Goal: Task Accomplishment & Management: Use online tool/utility

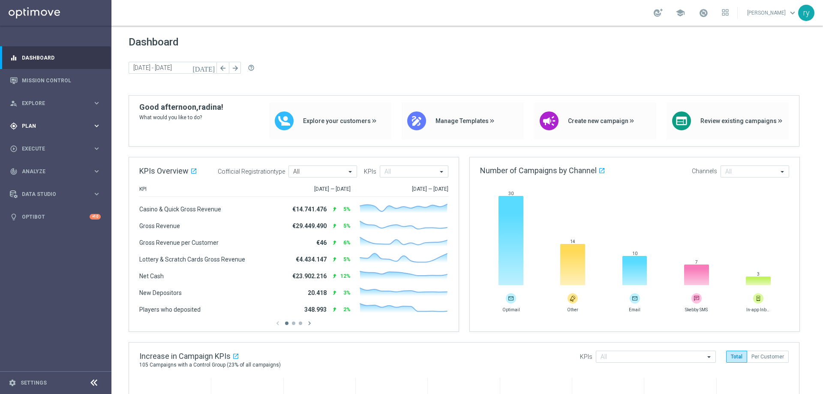
click at [72, 132] on div "gps_fixed Plan keyboard_arrow_right" at bounding box center [55, 125] width 111 height 23
click at [72, 166] on button "Templates keyboard_arrow_right" at bounding box center [61, 169] width 79 height 7
click at [72, 180] on link "Optimail" at bounding box center [58, 182] width 63 height 7
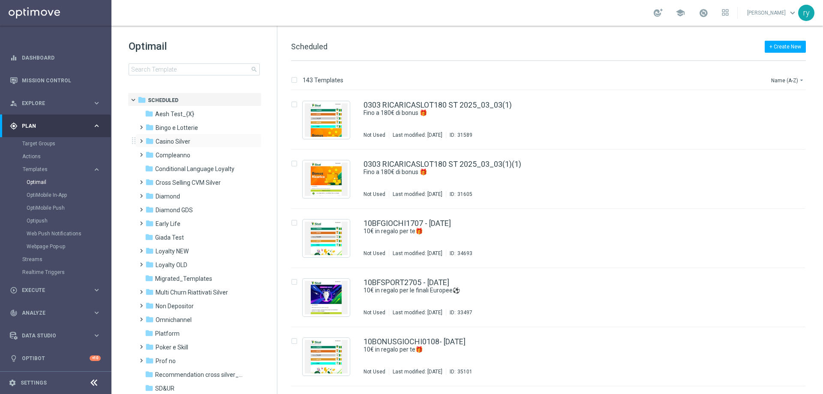
click at [141, 139] on span at bounding box center [140, 136] width 4 height 3
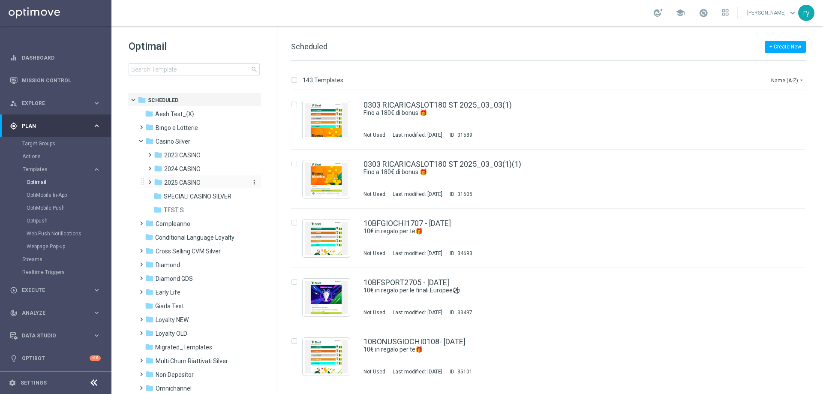
click at [175, 180] on span "2025 CASINO" at bounding box center [182, 183] width 36 height 8
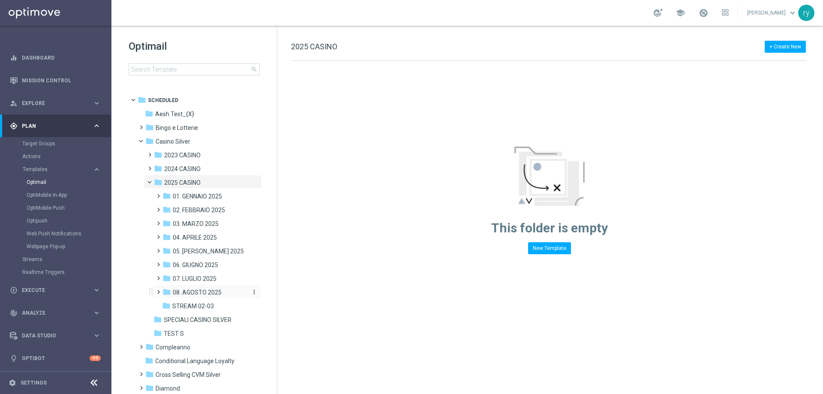
click at [192, 291] on span "08. AGOSTO 2025" at bounding box center [197, 293] width 49 height 8
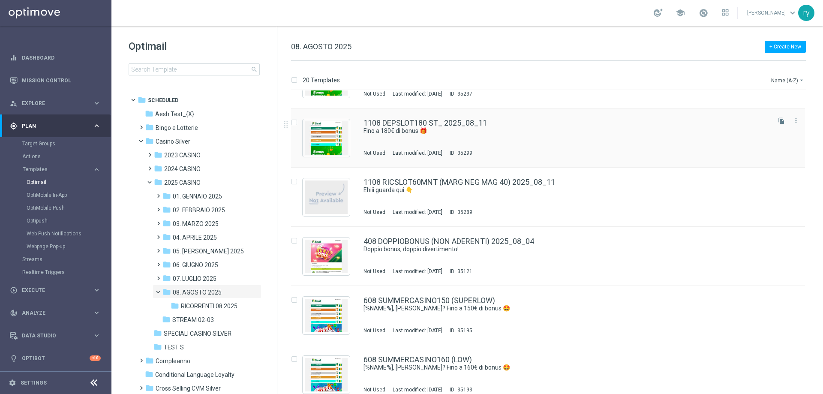
scroll to position [708, 0]
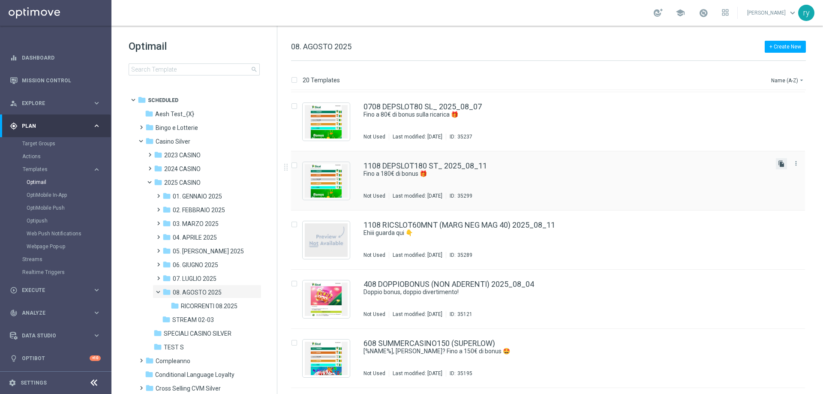
click at [780, 164] on icon "file_copy" at bounding box center [781, 163] width 7 height 7
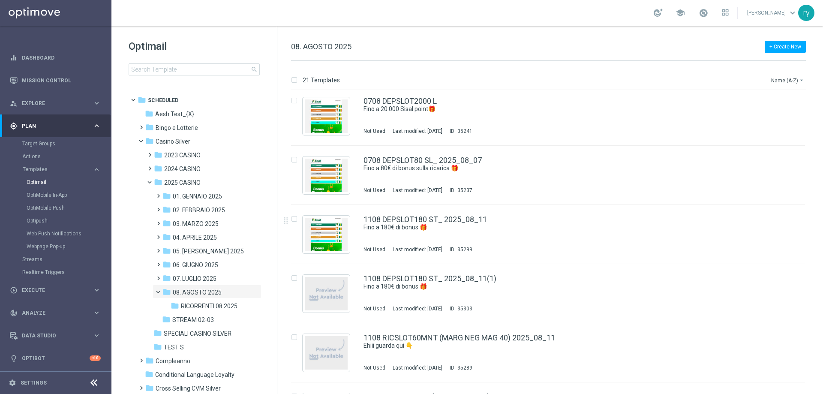
scroll to position [686, 0]
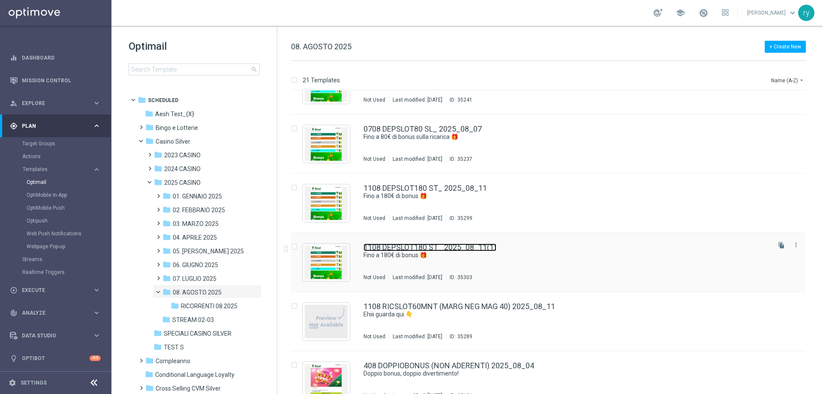
click at [482, 246] on link "1108 DEPSLOT180 ST_ 2025_08_11(1)" at bounding box center [430, 248] width 133 height 8
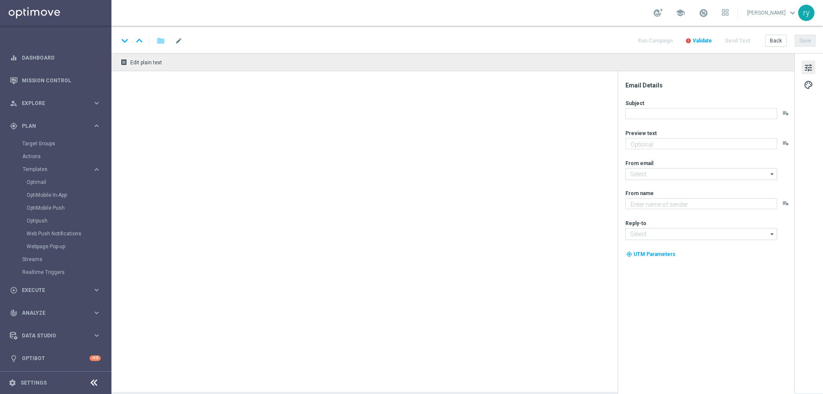
type textarea "Scopri la promozione che ti abbiamo riservato"
type input "[EMAIL_ADDRESS][DOMAIN_NAME]"
type textarea "Sisal"
type input "[EMAIL_ADDRESS][DOMAIN_NAME]"
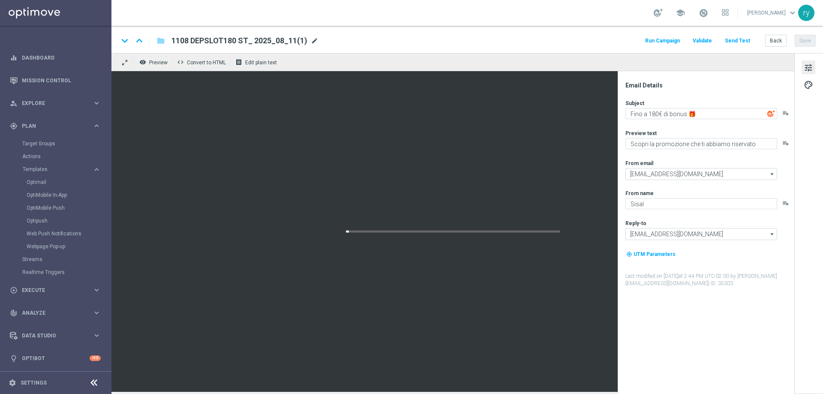
click at [311, 42] on span "mode_edit" at bounding box center [315, 41] width 8 height 8
click at [313, 40] on span "mode_edit" at bounding box center [315, 41] width 8 height 8
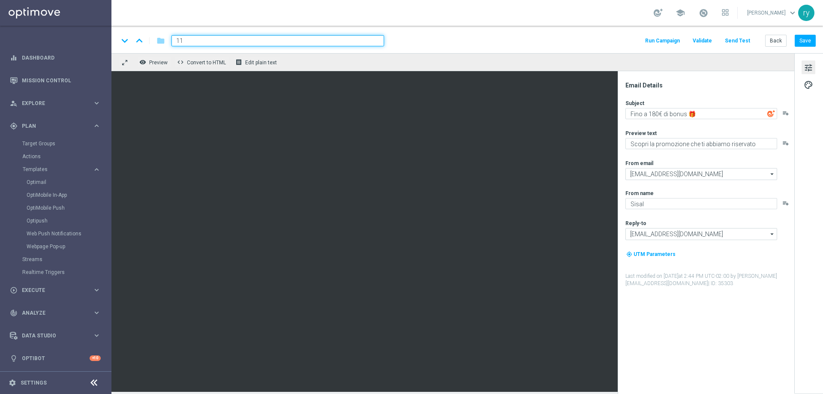
type input "1"
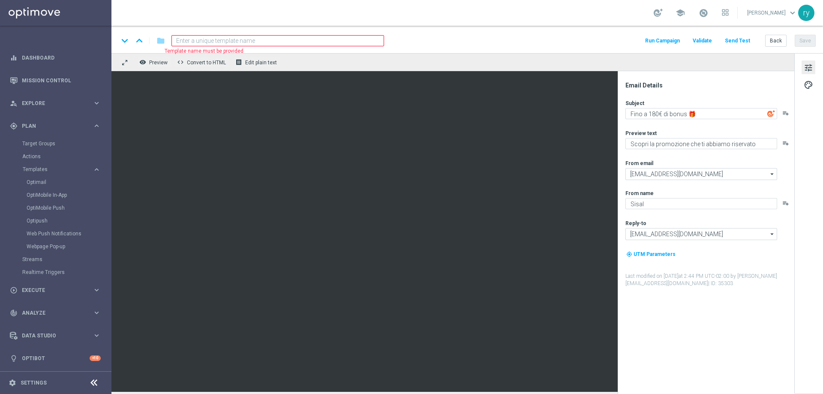
paste input "1108 DEPSLOT 100 L"
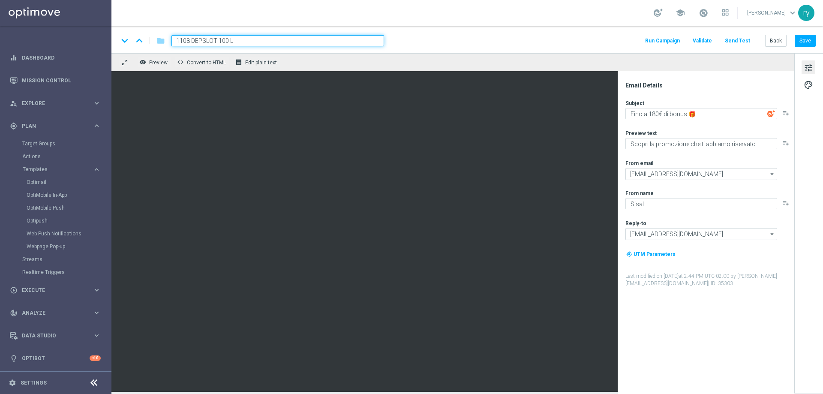
type input "1108 DEPSLOT 100 L"
click at [466, 41] on div "keyboard_arrow_down keyboard_arrow_up folder 1108 DEPSLOT 100 L Run Campaign Va…" at bounding box center [467, 40] width 698 height 11
click at [653, 114] on textarea "Fino a 180€ di bonus 🎁​" at bounding box center [702, 113] width 152 height 11
type textarea "Fino a 100€ di bonus 🎁​"
click at [683, 126] on div "Subject Fino a 100€ di bonus 🎁​ playlist_add Preview text Scopri la promozione …" at bounding box center [710, 193] width 168 height 188
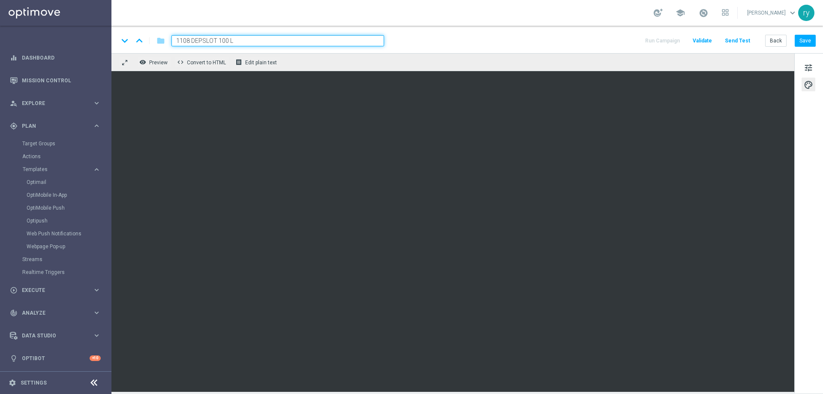
click at [502, 50] on div "keyboard_arrow_down keyboard_arrow_up folder 1108 DEPSLOT 100 L Run Campaign Va…" at bounding box center [467, 39] width 712 height 27
click at [806, 44] on button "Save" at bounding box center [805, 41] width 21 height 12
click at [781, 43] on button "Back" at bounding box center [775, 41] width 21 height 12
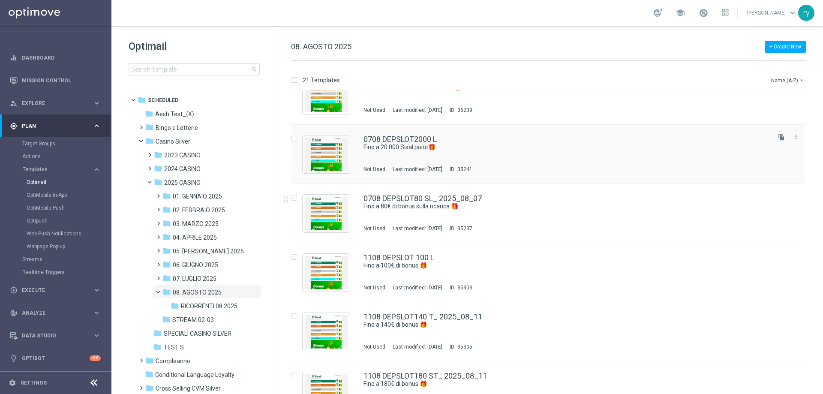
scroll to position [600, 0]
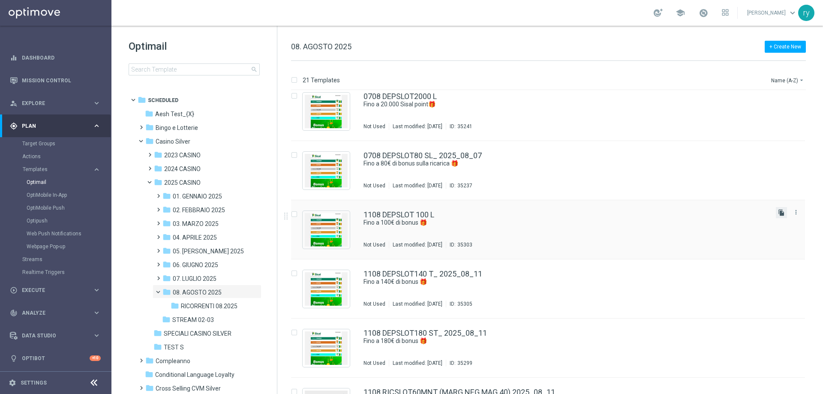
click at [778, 213] on icon "file_copy" at bounding box center [781, 212] width 7 height 7
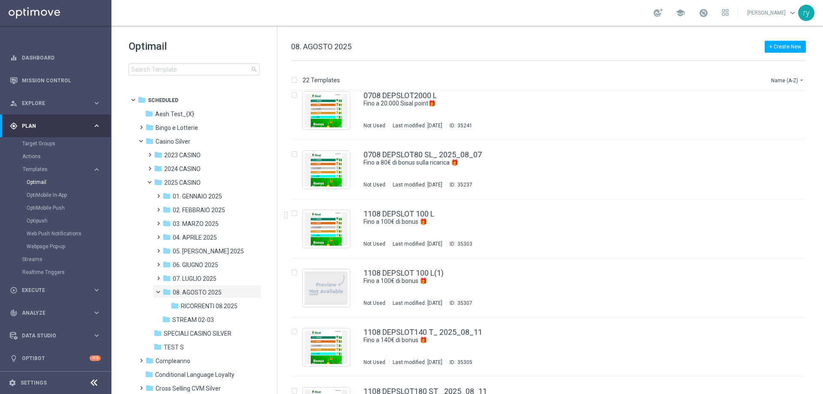
scroll to position [643, 0]
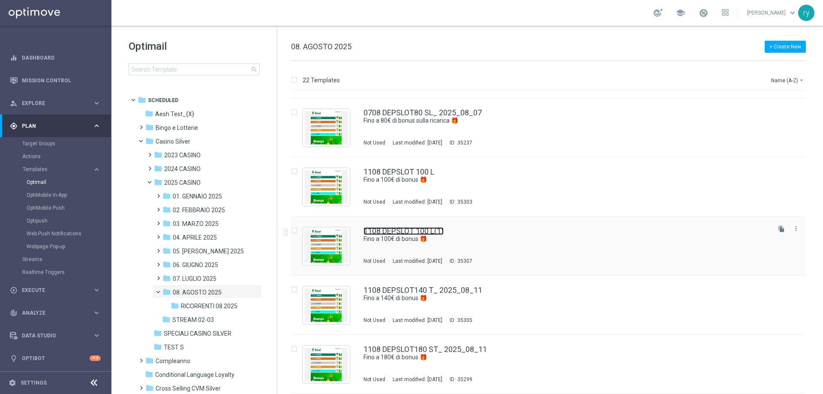
click at [437, 229] on link "1108 DEPSLOT 100 L(1)" at bounding box center [404, 231] width 80 height 8
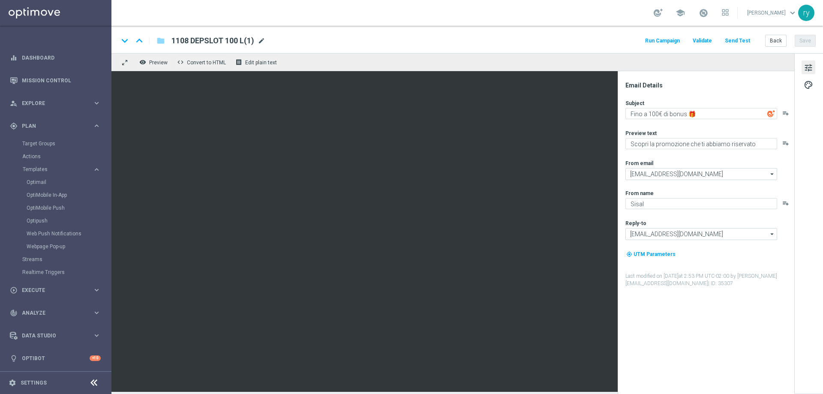
click at [263, 39] on span "mode_edit" at bounding box center [262, 41] width 8 height 8
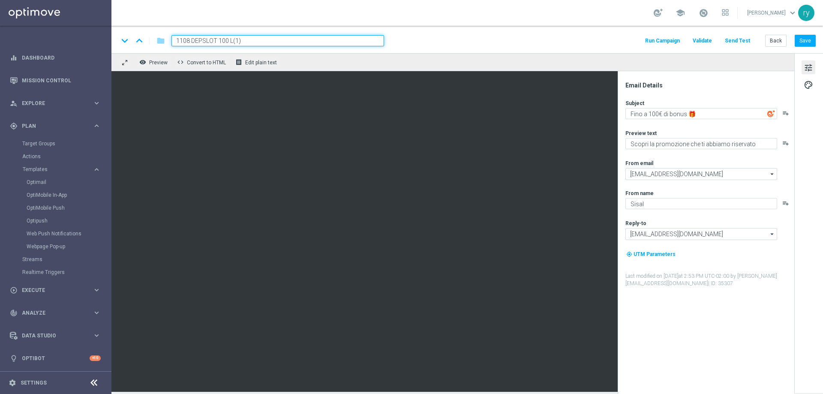
drag, startPoint x: 126, startPoint y: 41, endPoint x: 105, endPoint y: 42, distance: 20.2
click at [105, 42] on main "equalizer Dashboard Mission Control" at bounding box center [411, 197] width 823 height 394
paste input "60 SL"
type input "1108 DEPSLOT 60 SL"
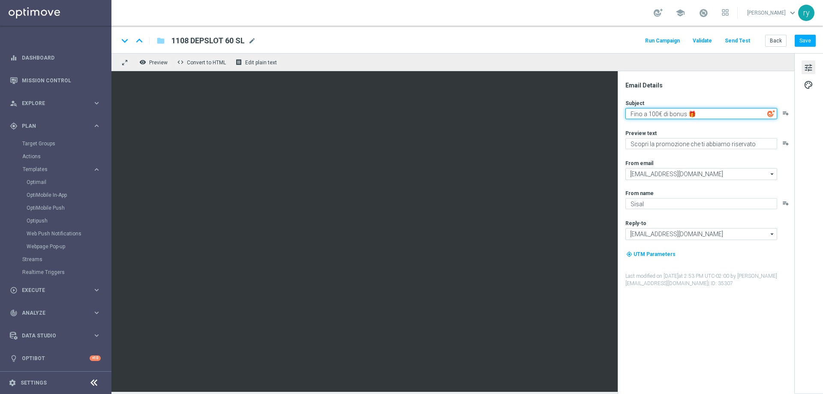
click at [655, 113] on textarea "Fino a 100€ di bonus 🎁​" at bounding box center [702, 113] width 152 height 11
type textarea "Fino a 60€ di bonus 🎁​"
click at [681, 134] on div "Preview text" at bounding box center [710, 132] width 168 height 7
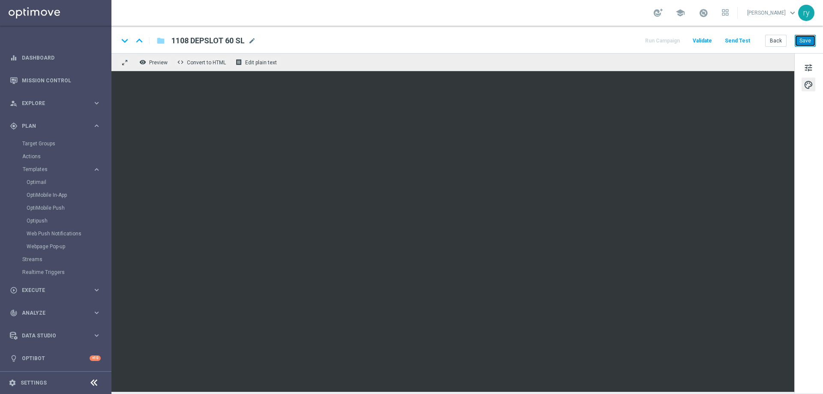
click at [800, 40] on button "Save" at bounding box center [805, 41] width 21 height 12
click at [772, 37] on button "Back" at bounding box center [775, 41] width 21 height 12
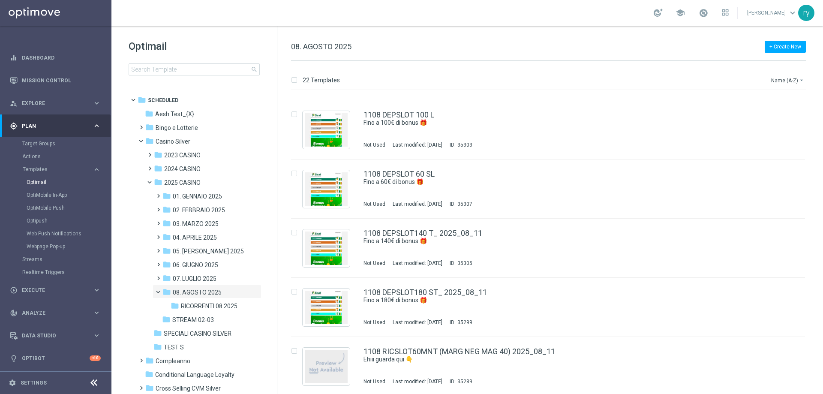
scroll to position [686, 0]
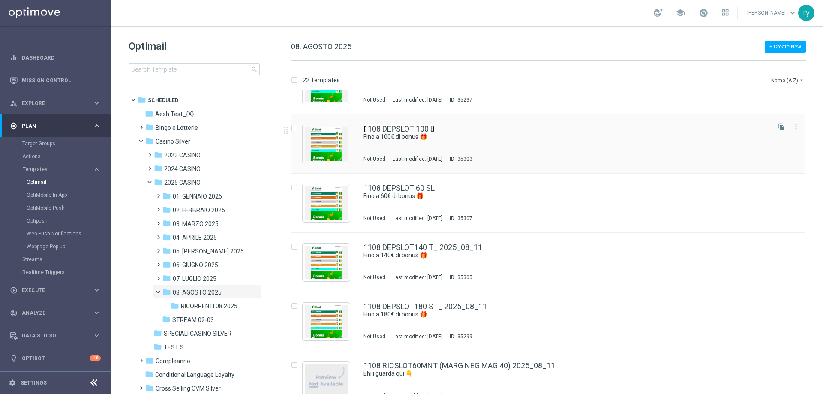
click at [434, 130] on link "1108 DEPSLOT 100 L" at bounding box center [399, 129] width 71 height 8
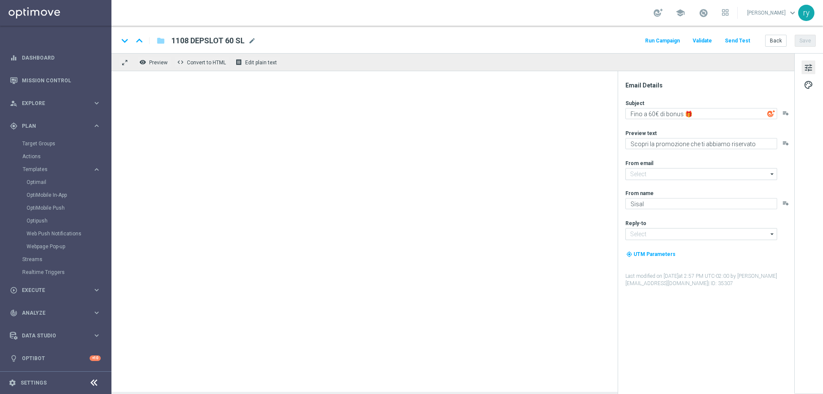
type input "[EMAIL_ADDRESS][DOMAIN_NAME]"
type textarea "Fino a 100€ di bonus 🎁​"
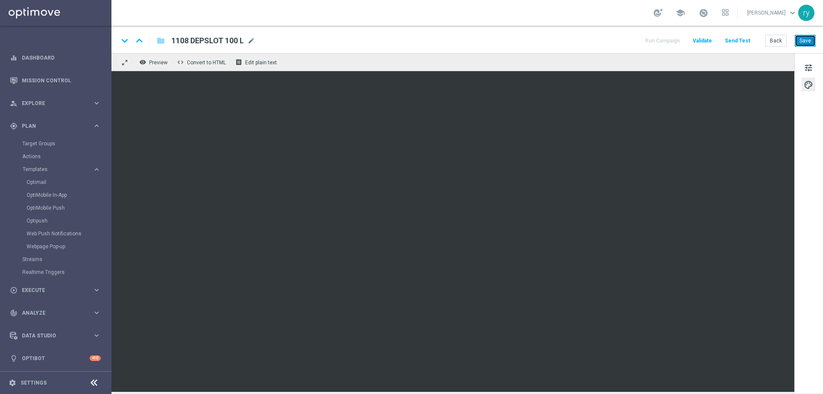
click at [800, 44] on button "Save" at bounding box center [805, 41] width 21 height 12
click at [769, 39] on button "Back" at bounding box center [775, 41] width 21 height 12
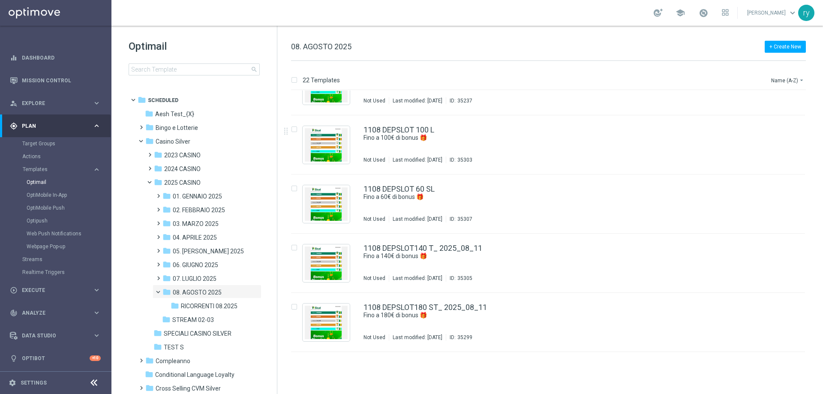
scroll to position [686, 0]
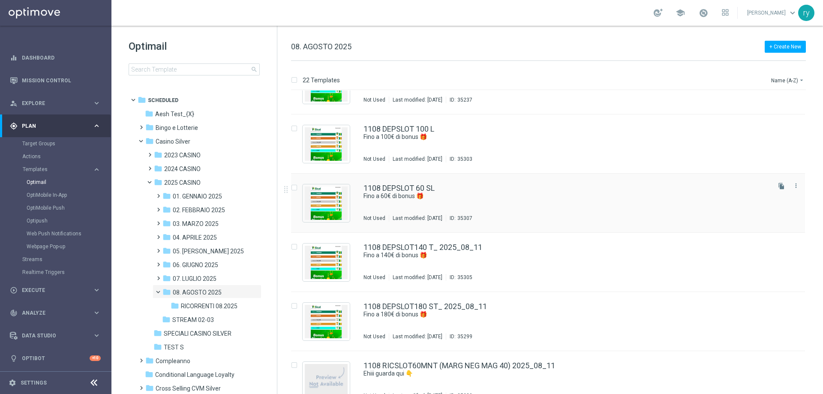
click at [457, 192] on div "1108 DEPSLOT 60 SL" at bounding box center [567, 188] width 406 height 8
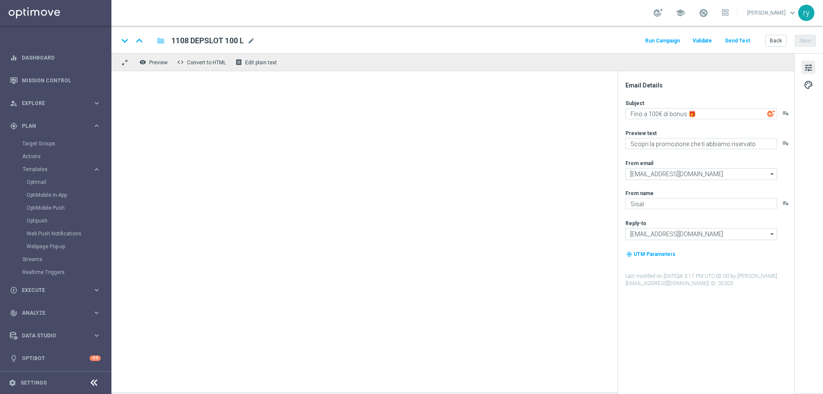
type textarea "Fino a 60€ di bonus 🎁​"
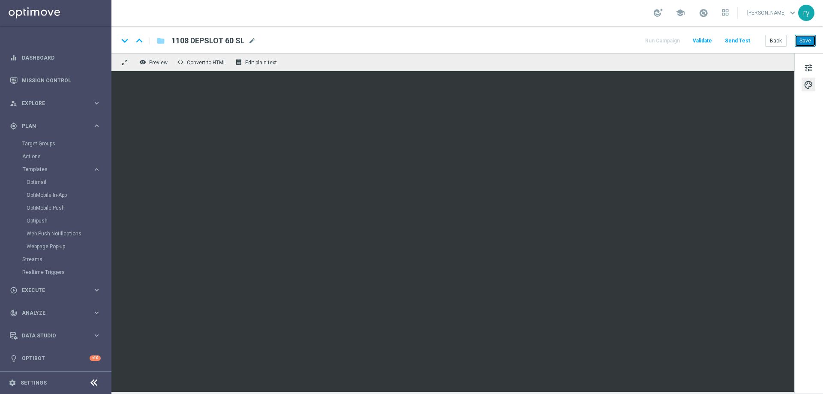
click at [803, 40] on button "Save" at bounding box center [805, 41] width 21 height 12
click at [776, 43] on button "Back" at bounding box center [775, 41] width 21 height 12
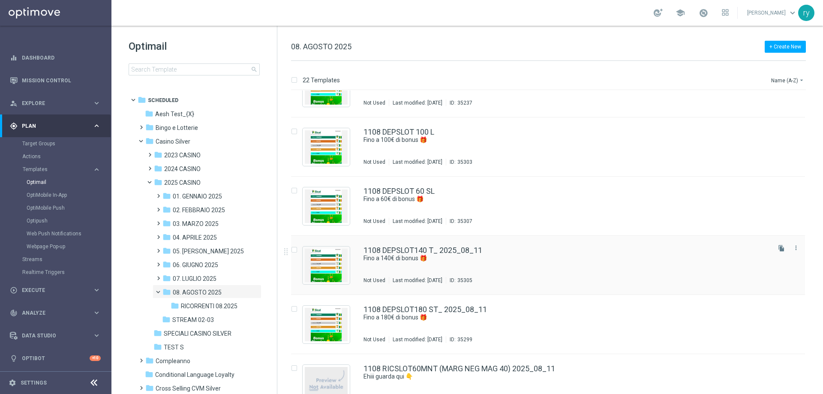
scroll to position [643, 0]
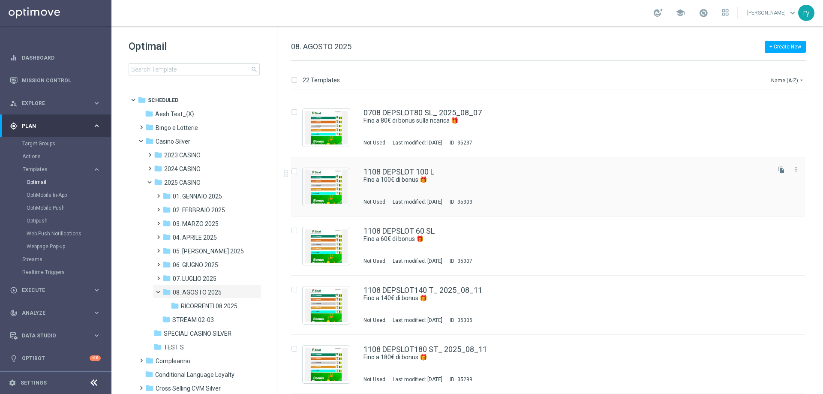
click at [499, 171] on div "1108 DEPSLOT 100 L" at bounding box center [567, 172] width 406 height 8
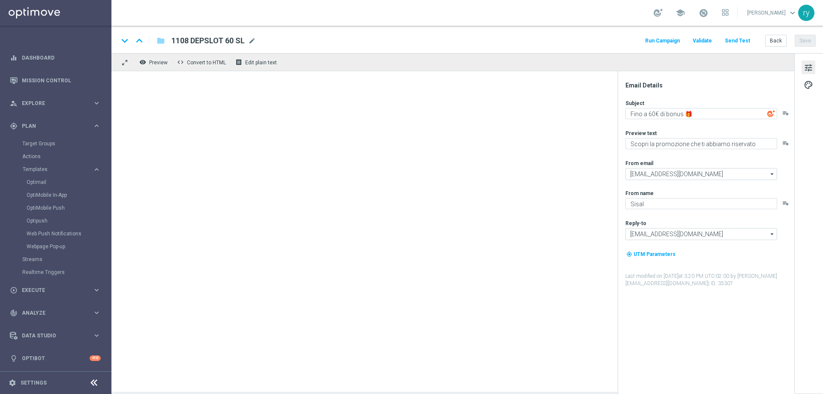
type textarea "Fino a 100€ di bonus 🎁​"
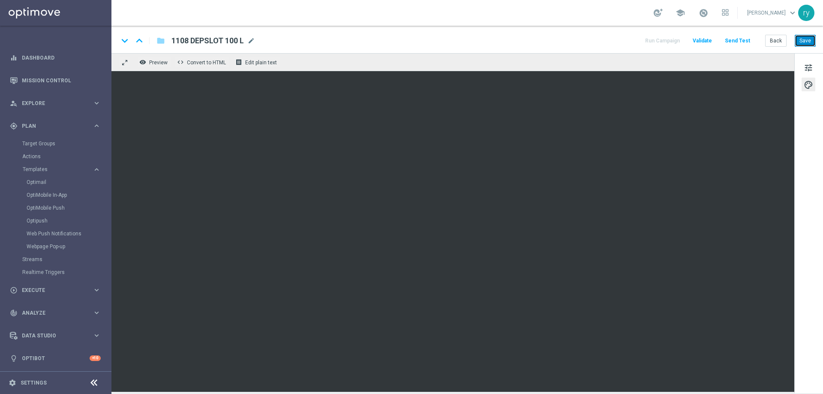
click at [802, 43] on button "Save" at bounding box center [805, 41] width 21 height 12
click at [770, 45] on button "Back" at bounding box center [775, 41] width 21 height 12
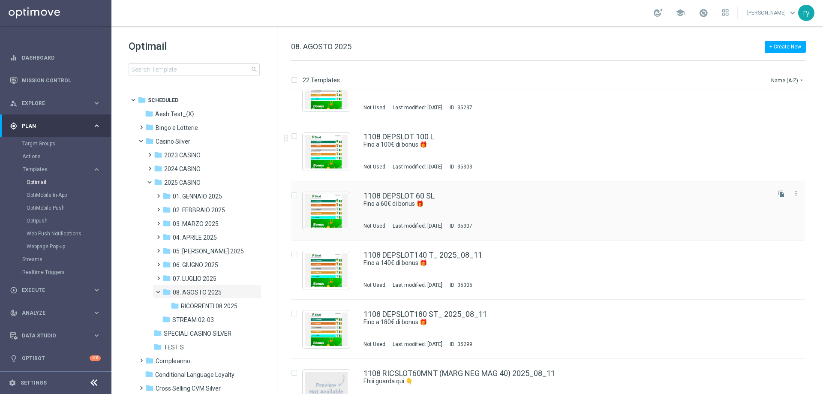
scroll to position [643, 0]
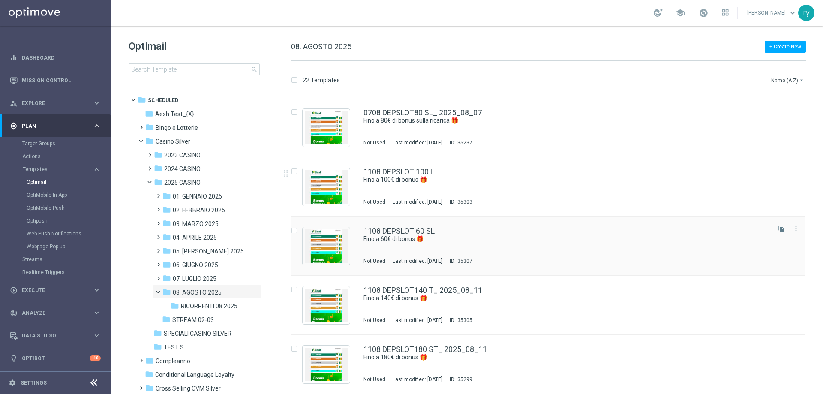
click at [462, 175] on div "1108 DEPSLOT 100 L" at bounding box center [567, 172] width 406 height 8
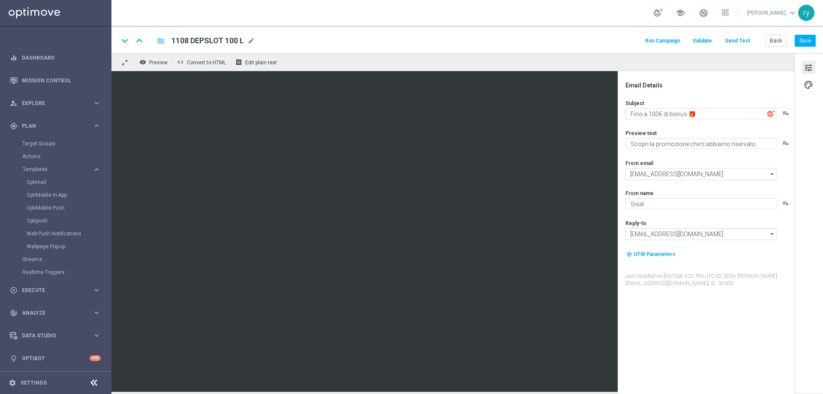
click at [670, 41] on button "Run Campaign" at bounding box center [662, 41] width 37 height 12
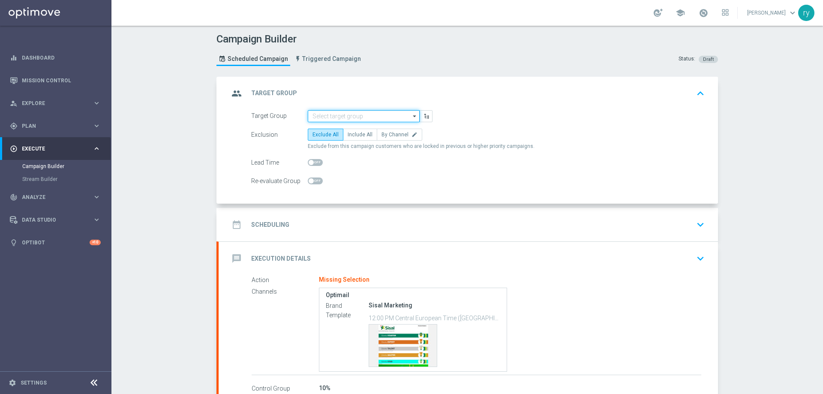
click at [355, 118] on input at bounding box center [364, 116] width 112 height 12
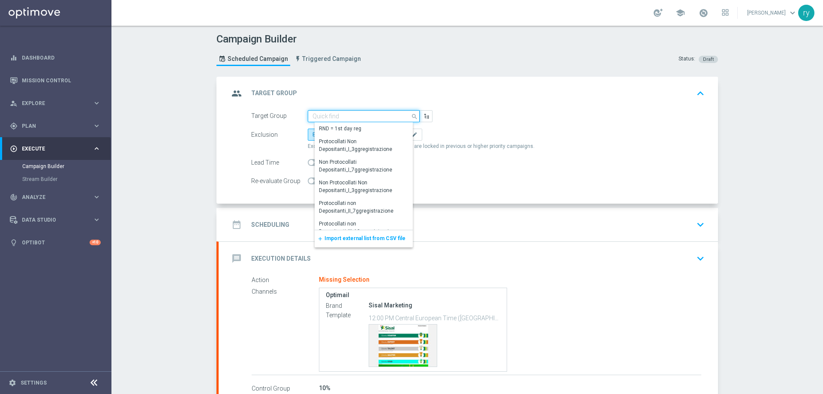
paste input "NO SALDO Active Casinò Silver Moda 15-29,99"
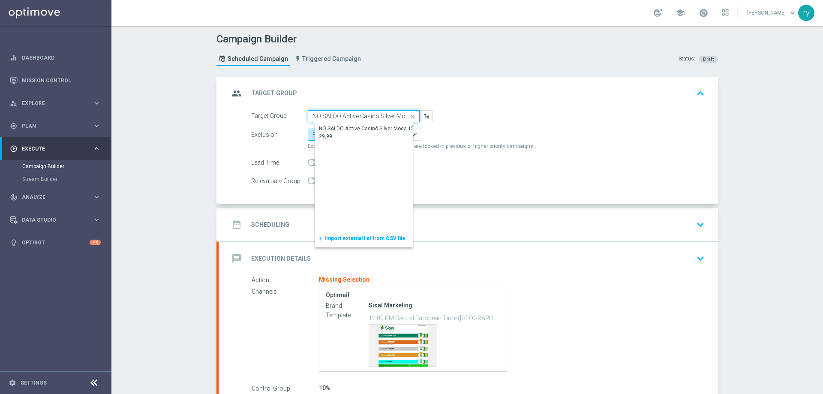
scroll to position [0, 24]
click at [345, 134] on div "NO SALDO Active Casinò Silver Moda 15-29,99" at bounding box center [370, 132] width 102 height 15
type input "NO SALDO Active Casinò Silver Moda 15-29,99"
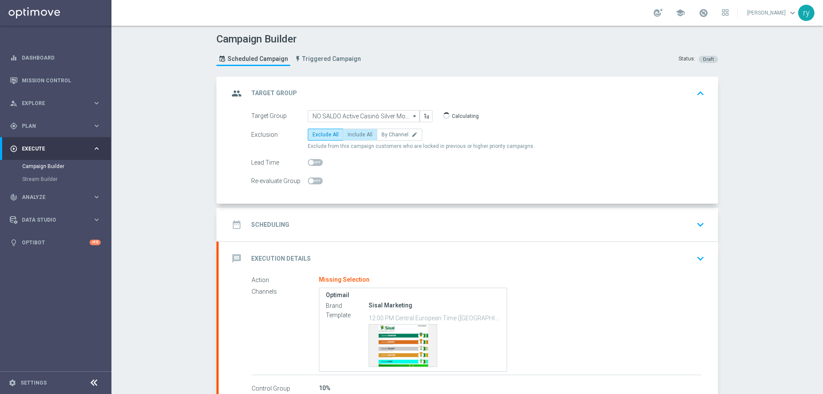
click at [353, 138] on label "Include All" at bounding box center [360, 135] width 34 height 12
click at [353, 138] on input "Include All" at bounding box center [351, 136] width 6 height 6
radio input "true"
click at [409, 215] on div "date_range Scheduling keyboard_arrow_down" at bounding box center [468, 224] width 499 height 33
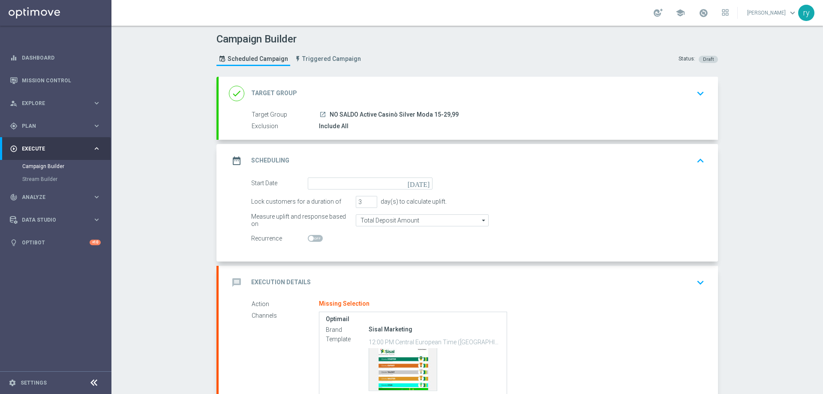
click at [425, 183] on icon "[DATE]" at bounding box center [420, 181] width 25 height 9
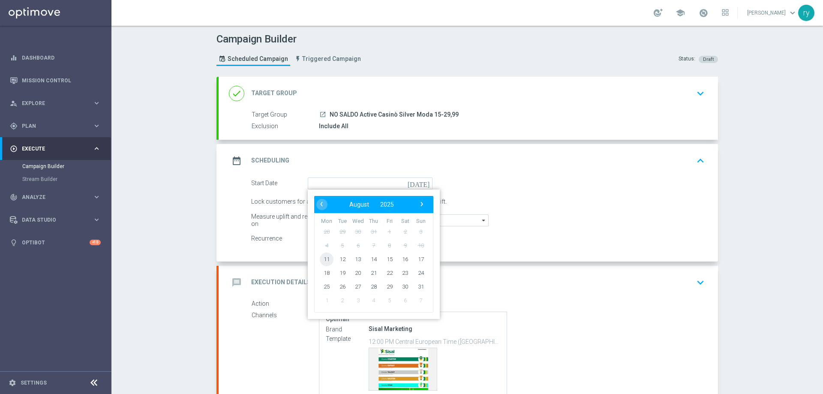
click at [322, 260] on span "11" at bounding box center [327, 259] width 14 height 14
type input "[DATE]"
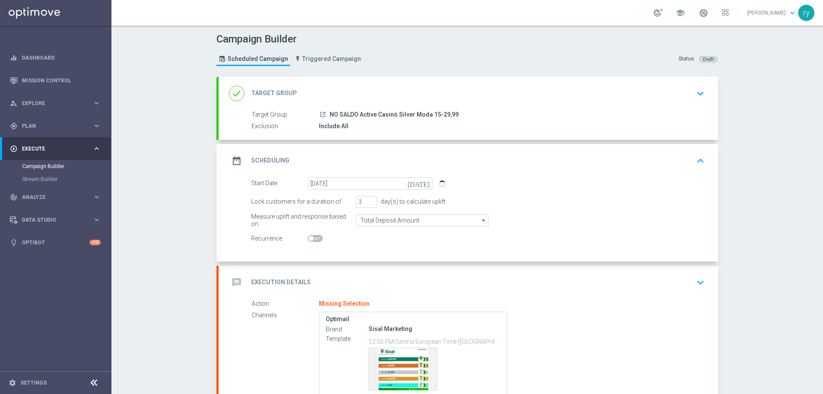
click at [381, 238] on switch at bounding box center [370, 238] width 125 height 7
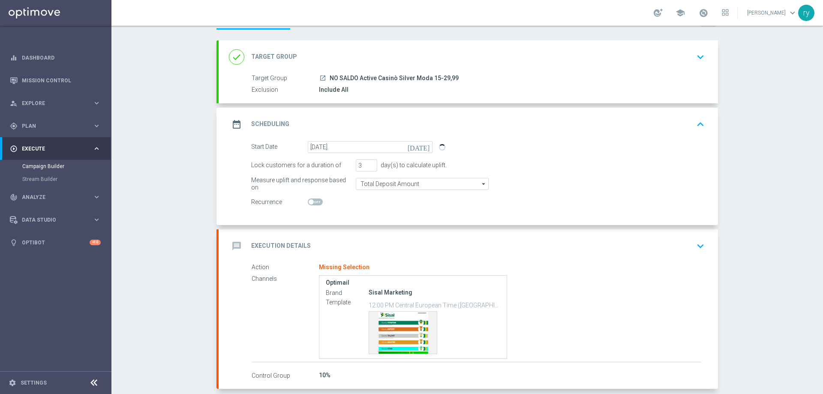
scroll to position [78, 0]
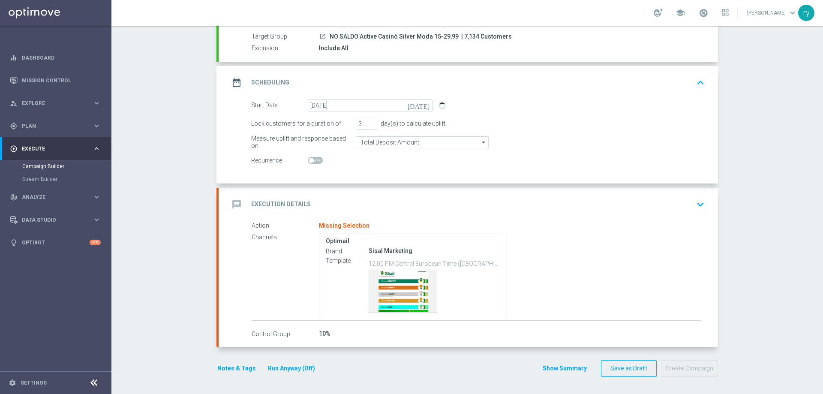
click at [400, 204] on div "message Execution Details keyboard_arrow_down" at bounding box center [468, 204] width 479 height 16
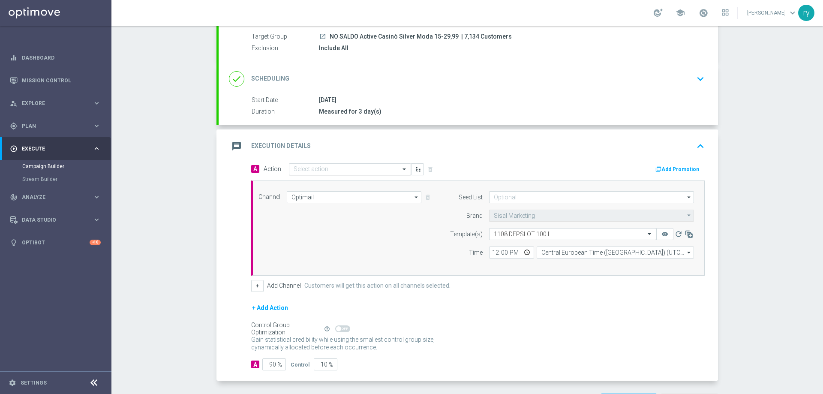
click at [328, 163] on div "A Action Select action delete_forever" at bounding box center [361, 169] width 233 height 12
click at [329, 168] on input "text" at bounding box center [342, 169] width 96 height 7
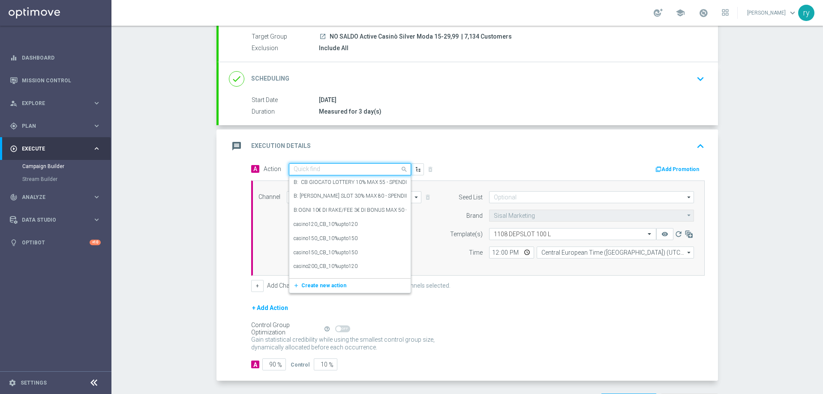
paste input "dep 20 per 20% fino a 100€"
type input "dep 20 per 20% fino a 100€"
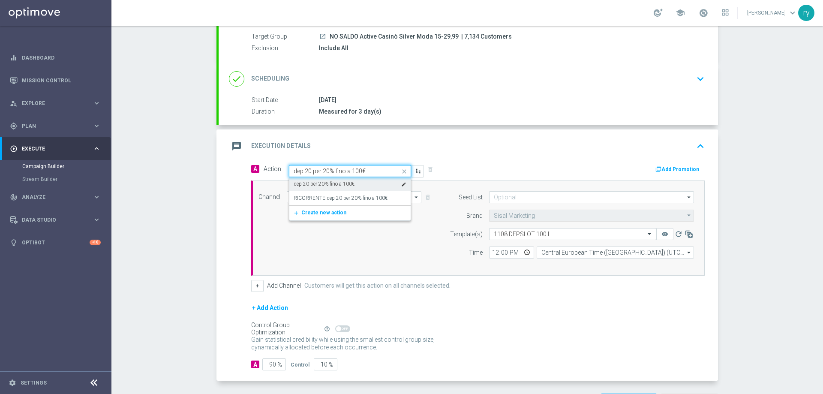
click at [347, 186] on label "dep 20 per 20% fino a 100€" at bounding box center [324, 184] width 61 height 7
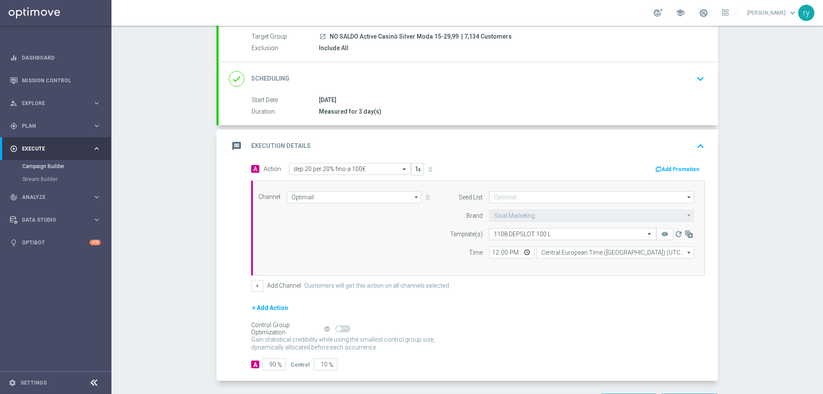
click at [450, 165] on div "A Action Select action dep 20 per 20% fino a 100€ delete_forever" at bounding box center [361, 169] width 233 height 12
click at [669, 169] on button "Add Promotion" at bounding box center [679, 169] width 48 height 9
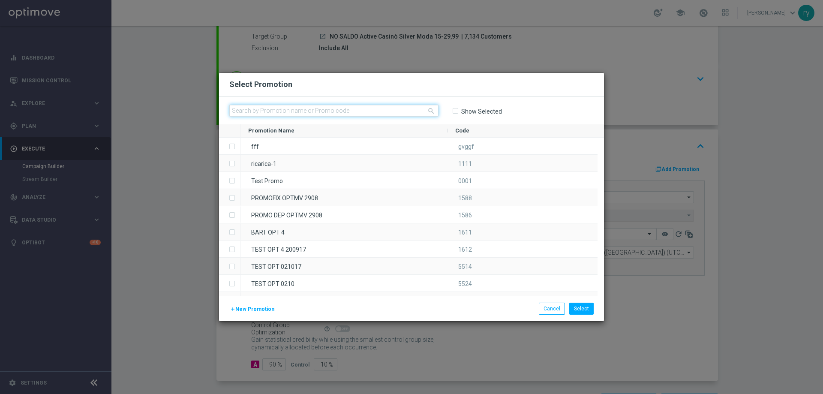
click at [259, 107] on input "text" at bounding box center [333, 111] width 209 height 12
paste input "332504"
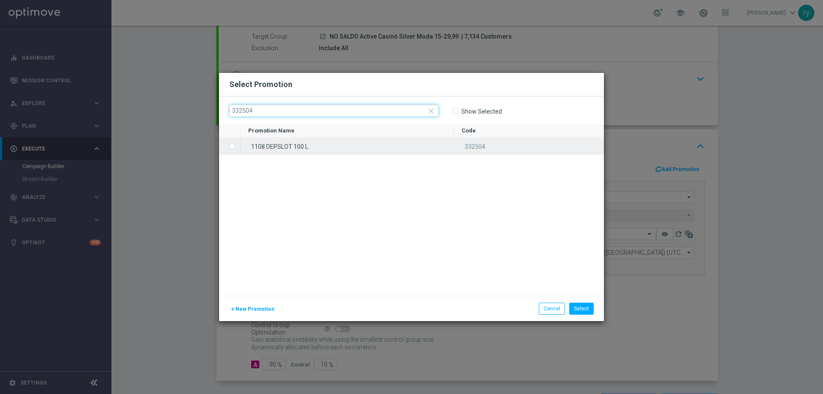
type input "332504"
click at [238, 148] on label "Press SPACE to select this row." at bounding box center [239, 147] width 3 height 8
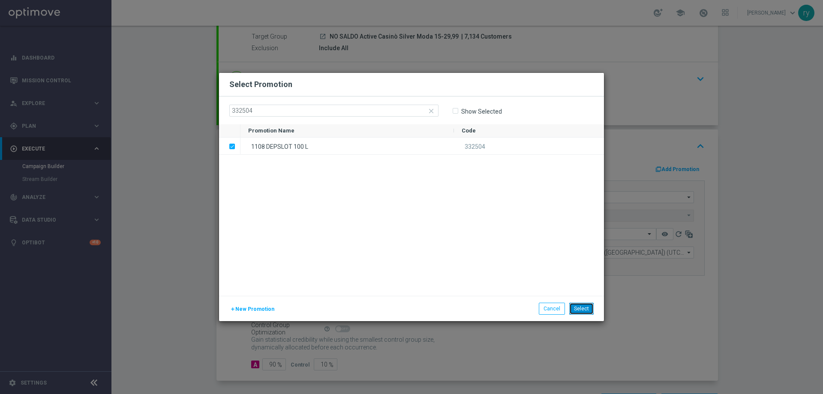
click at [581, 307] on button "Select" at bounding box center [581, 309] width 24 height 12
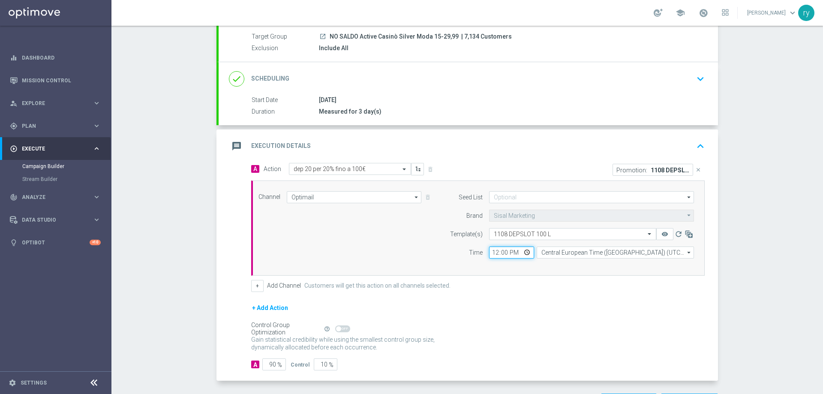
click at [494, 251] on input "12:00" at bounding box center [511, 253] width 45 height 12
type input "18:30"
click at [507, 261] on div "Seed List arrow_drop_down Drag here to set row groups Drag here to set column l…" at bounding box center [570, 228] width 262 height 74
click at [260, 289] on button "+" at bounding box center [257, 286] width 12 height 12
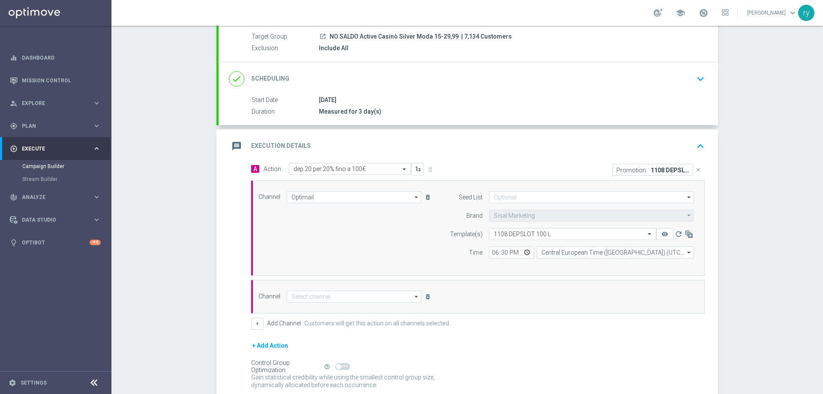
click at [301, 303] on div "Channel arrow_drop_down Drag here to set row groups Drag here to set column lab…" at bounding box center [478, 296] width 454 height 33
click at [301, 300] on input at bounding box center [354, 297] width 135 height 12
click at [304, 360] on div "Other" at bounding box center [304, 361] width 13 height 8
type input "Other"
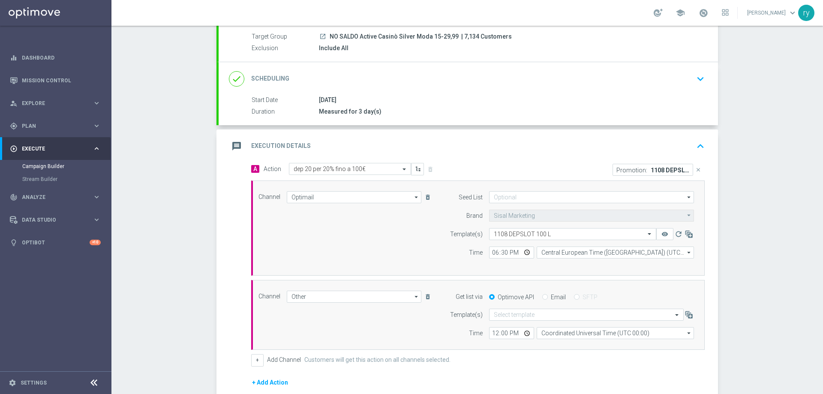
click at [542, 299] on input "Email" at bounding box center [545, 298] width 6 height 6
radio input "true"
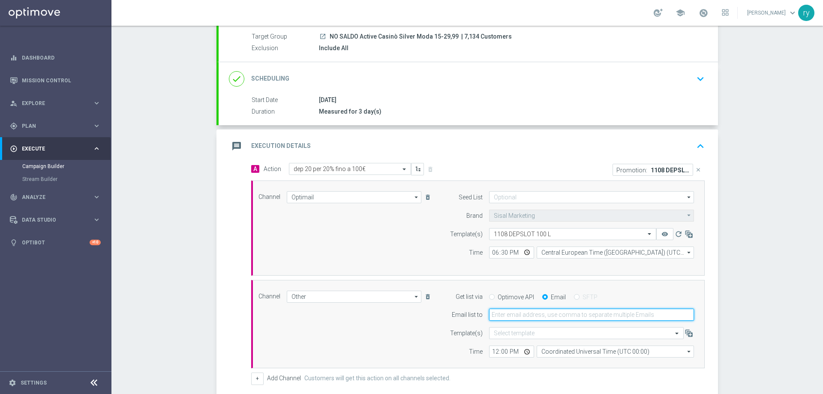
click at [534, 318] on input "email" at bounding box center [591, 315] width 205 height 12
type input "[EMAIL_ADDRESS][DOMAIN_NAME]"
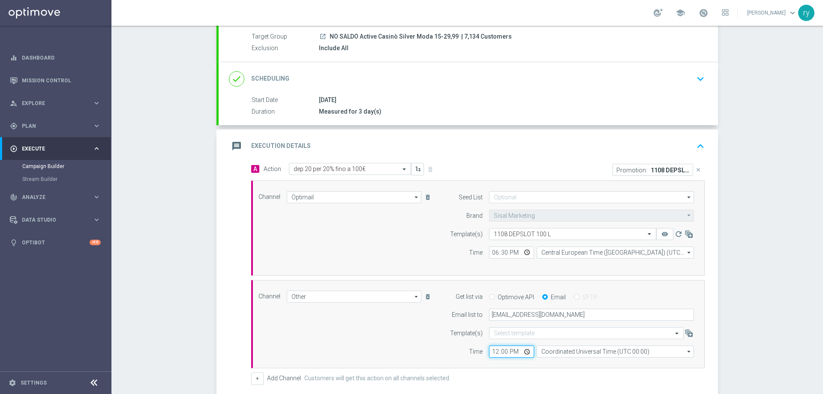
click at [492, 350] on input "12:00" at bounding box center [511, 352] width 45 height 12
click at [501, 353] on input "18:00" at bounding box center [511, 352] width 45 height 12
type input "18:30"
click at [560, 346] on form "Template(s) Select template Time 18:30 Coordinated Universal Time (UTC 00:00) C…" at bounding box center [569, 342] width 249 height 30
click at [559, 351] on input "Coordinated Universal Time (UTC 00:00)" at bounding box center [615, 352] width 157 height 12
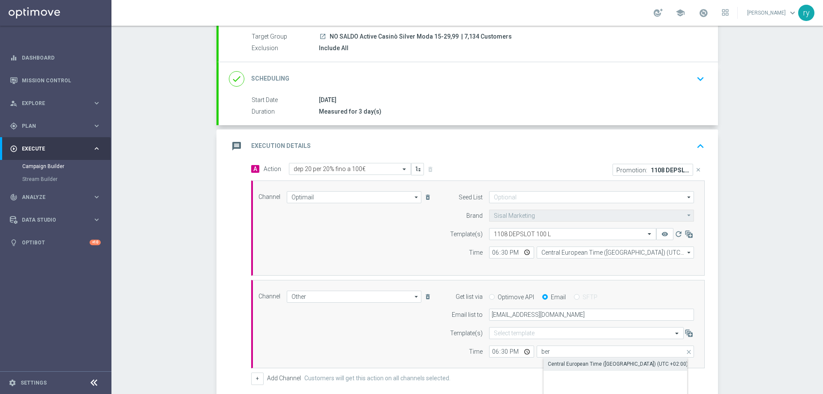
click at [558, 367] on div "Central European Time ([GEOGRAPHIC_DATA]) (UTC +02:00)" at bounding box center [618, 364] width 140 height 8
type input "Central European Time ([GEOGRAPHIC_DATA]) (UTC +02:00)"
click at [439, 349] on div "Time" at bounding box center [461, 352] width 44 height 12
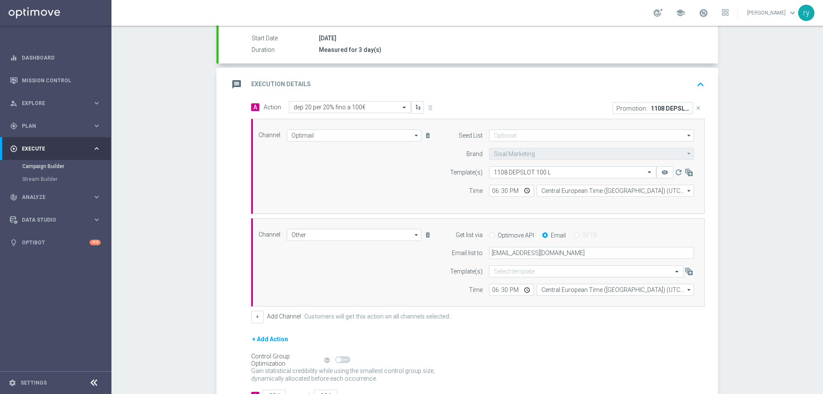
scroll to position [205, 0]
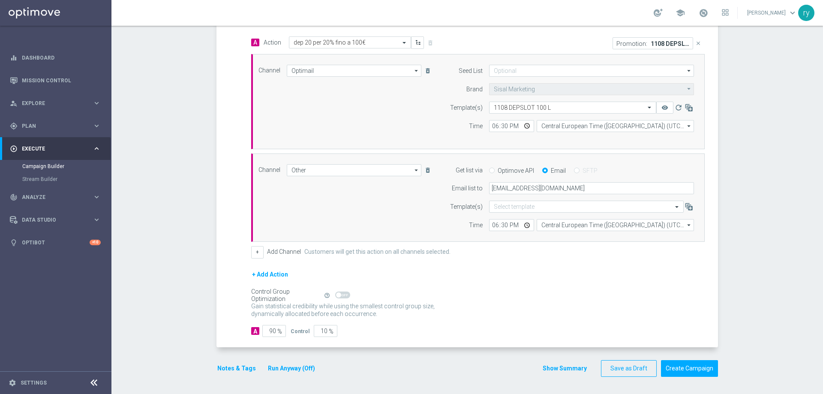
click at [229, 369] on button "Notes & Tags" at bounding box center [237, 368] width 40 height 11
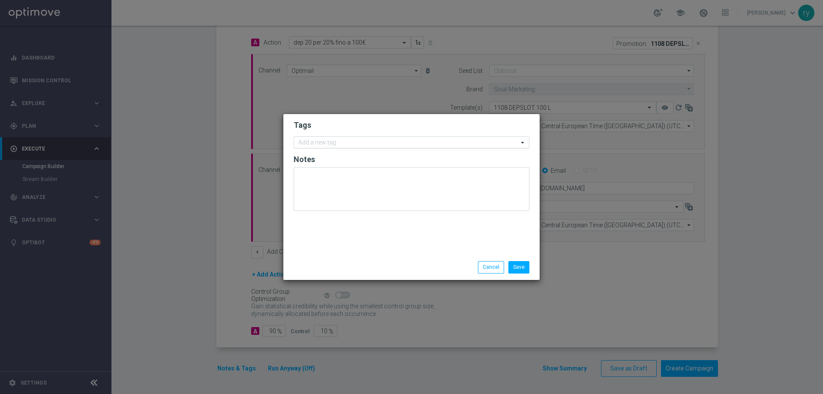
click at [334, 141] on input "text" at bounding box center [408, 142] width 220 height 7
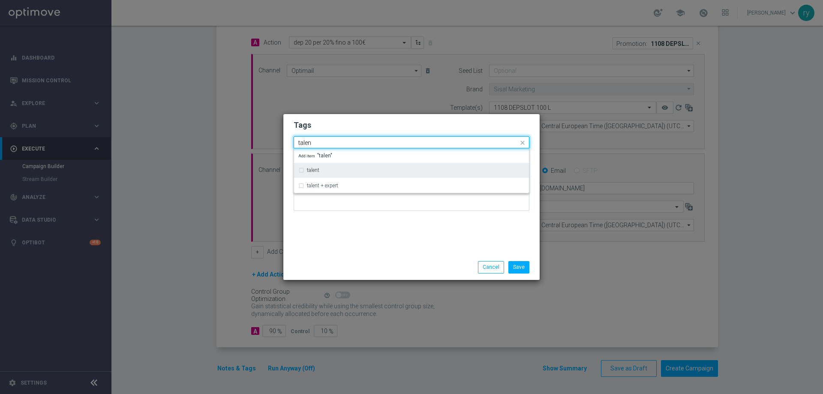
click at [317, 168] on label "talent" at bounding box center [313, 170] width 12 height 5
type input "talen"
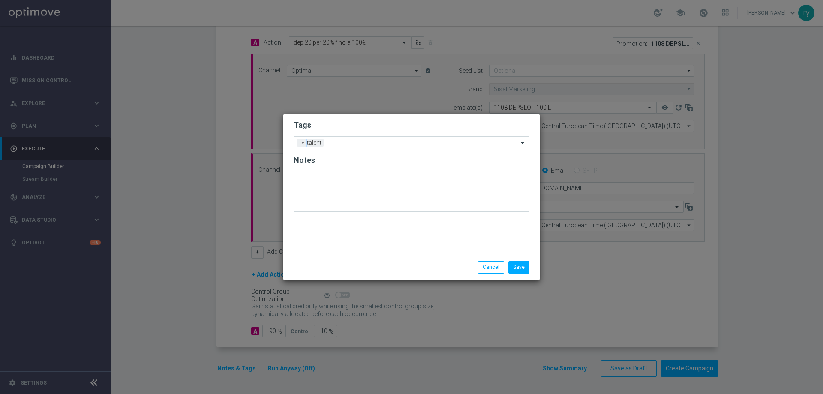
click at [335, 232] on div "Tags Add a new tag × talent Notes" at bounding box center [411, 184] width 256 height 141
click at [346, 140] on div "Add a new tag × talent" at bounding box center [406, 143] width 224 height 12
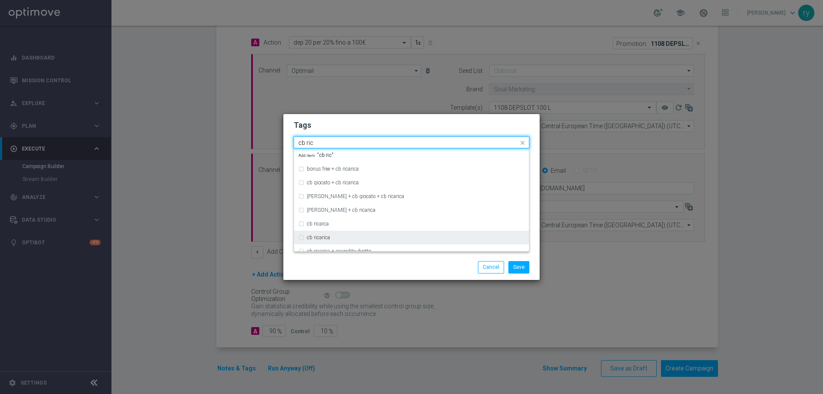
click at [329, 234] on div "cb ricarica" at bounding box center [411, 238] width 226 height 14
type input "cb ric"
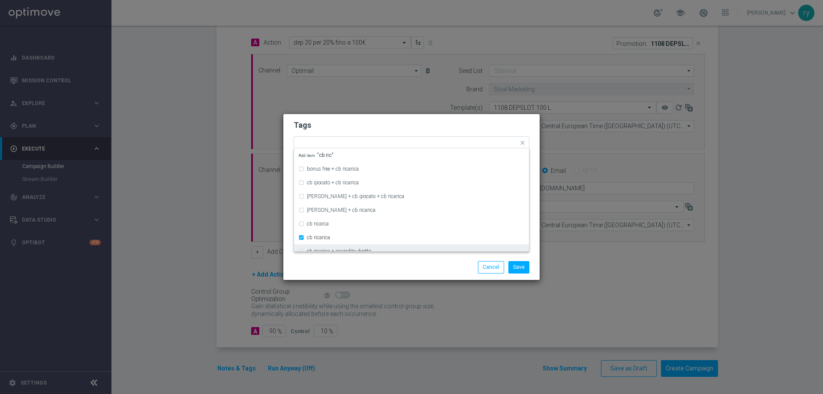
click at [337, 259] on div "Save Cancel" at bounding box center [411, 267] width 256 height 25
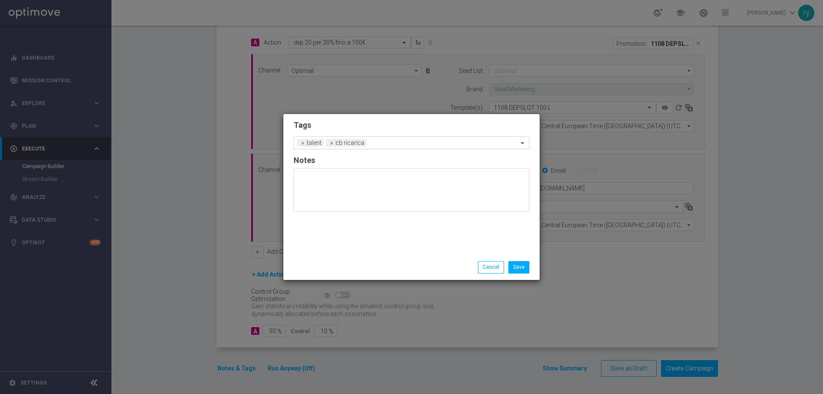
click at [407, 142] on input "text" at bounding box center [444, 143] width 148 height 7
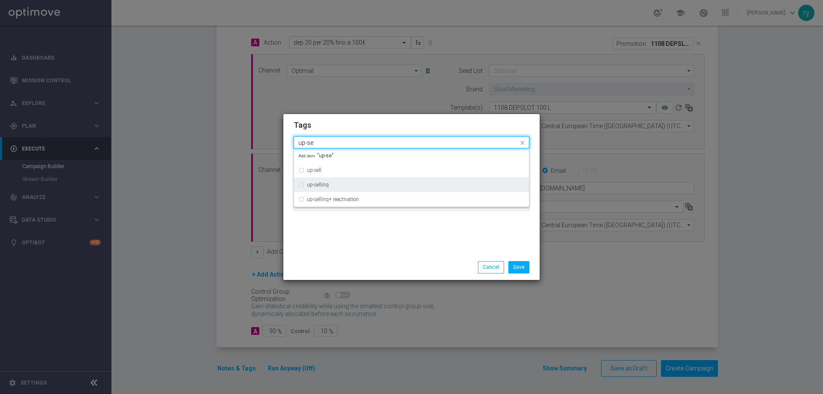
click at [343, 186] on div "up-selling" at bounding box center [416, 184] width 218 height 5
type input "up-se"
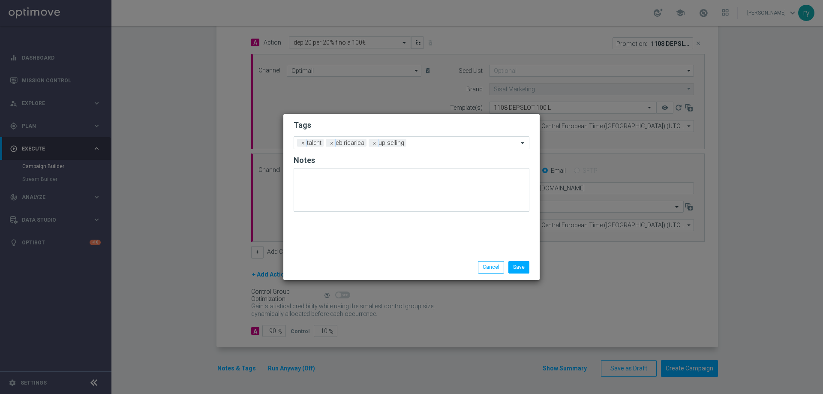
click at [364, 238] on div "Tags Add a new tag × talent × cb ricarica × up-selling Notes" at bounding box center [411, 184] width 256 height 141
click at [420, 144] on input "text" at bounding box center [464, 143] width 108 height 7
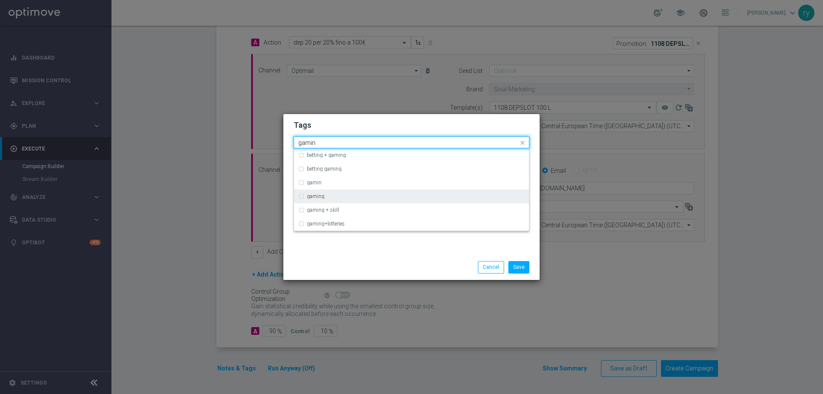
click at [331, 193] on div "gaming" at bounding box center [411, 197] width 226 height 14
type input "gamin"
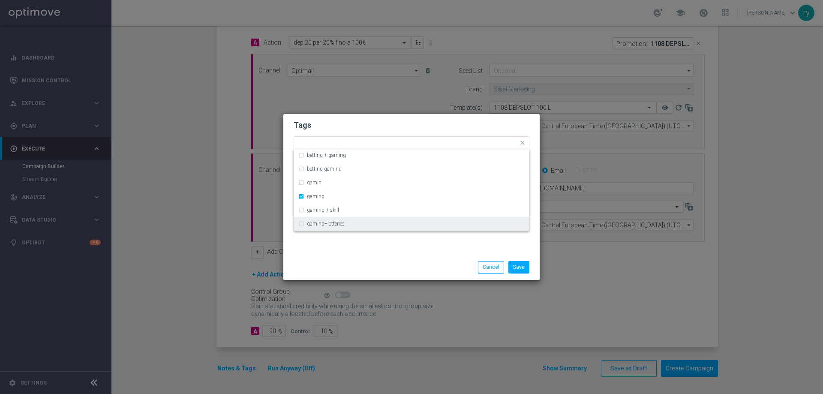
click at [352, 252] on div "Tags Quick find × talent × cb ricarica × up-selling × gaming betting + gaming b…" at bounding box center [411, 184] width 256 height 141
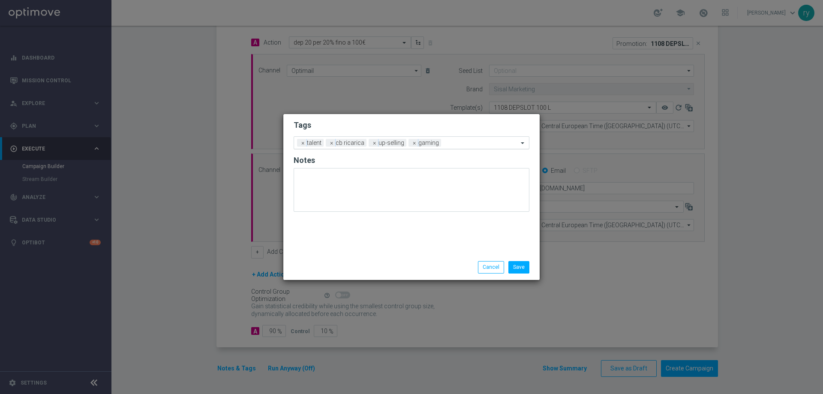
click at [453, 144] on input "text" at bounding box center [482, 143] width 74 height 7
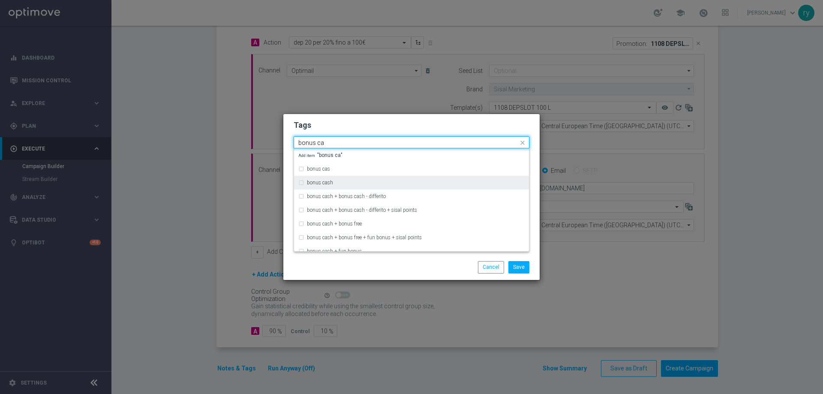
click at [339, 180] on div "bonus cash" at bounding box center [416, 182] width 218 height 5
type input "bonus ca"
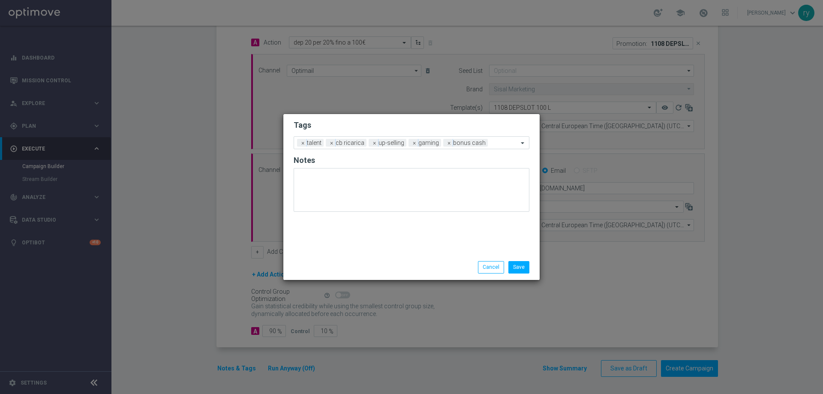
click at [389, 260] on div "Save Cancel" at bounding box center [411, 267] width 256 height 25
click at [517, 267] on button "Save" at bounding box center [518, 267] width 21 height 12
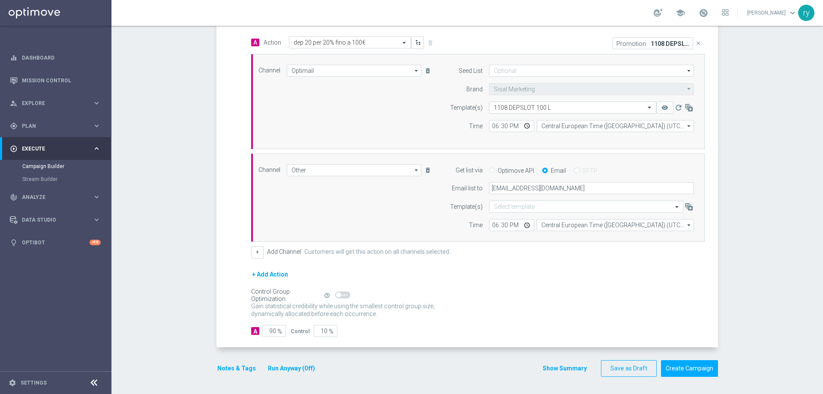
click at [438, 338] on div "A Action Select action dep 20 per 20% fino a 100€ delete_forever Promotion: 110…" at bounding box center [468, 191] width 499 height 311
click at [572, 368] on button "Show Summary" at bounding box center [564, 369] width 45 height 10
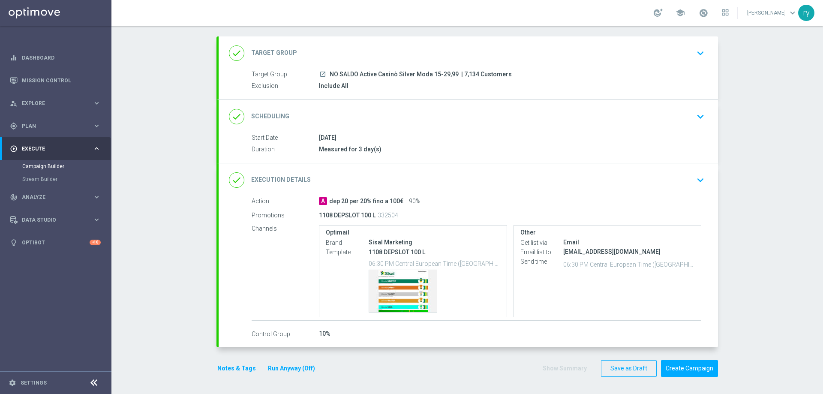
scroll to position [40, 0]
click at [399, 283] on div "Template preview" at bounding box center [403, 291] width 68 height 42
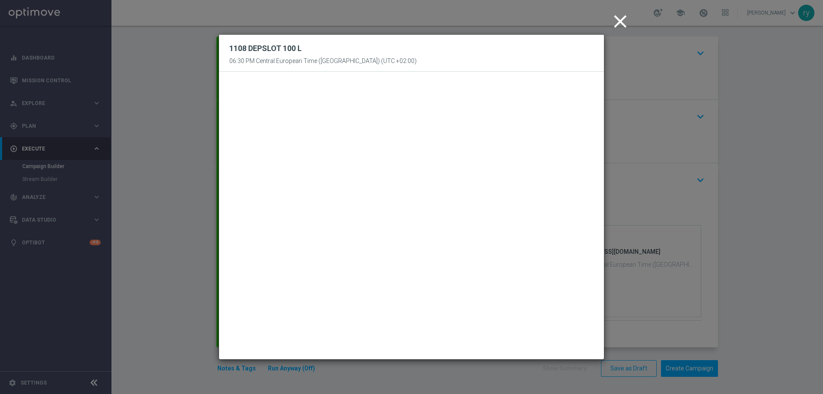
click at [620, 23] on icon "close" at bounding box center [620, 21] width 21 height 21
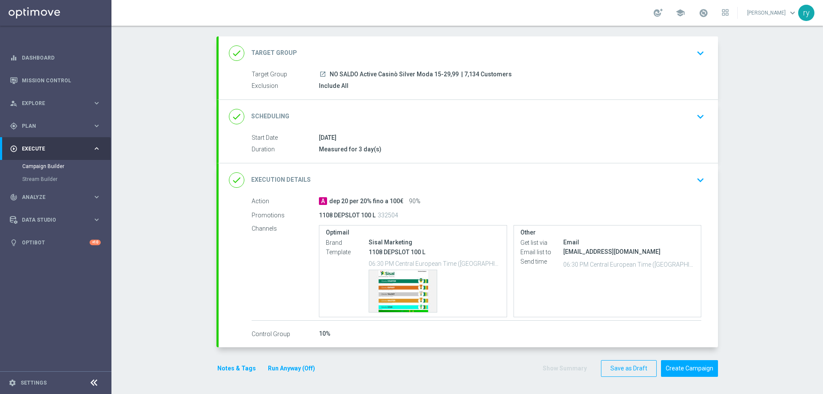
click at [302, 366] on button "Run Anyway (Off)" at bounding box center [291, 368] width 49 height 11
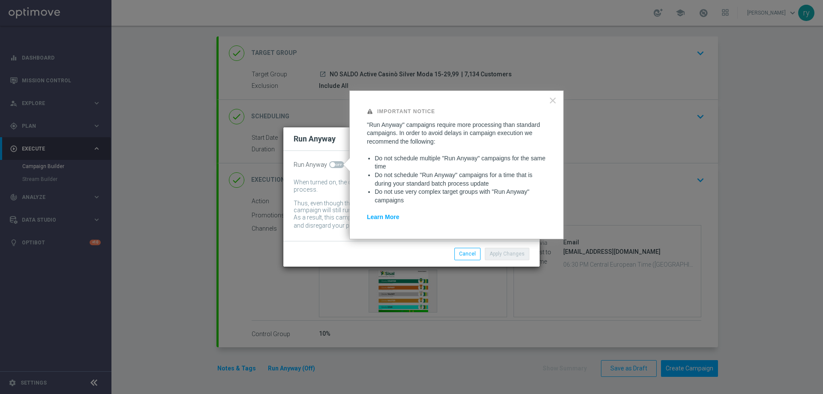
click at [337, 167] on span at bounding box center [336, 164] width 15 height 7
click at [337, 167] on input "checkbox" at bounding box center [336, 164] width 15 height 7
checkbox input "true"
click at [508, 243] on div "Apply Changes Cancel" at bounding box center [411, 253] width 256 height 25
click at [514, 257] on button "Apply Changes" at bounding box center [507, 254] width 45 height 12
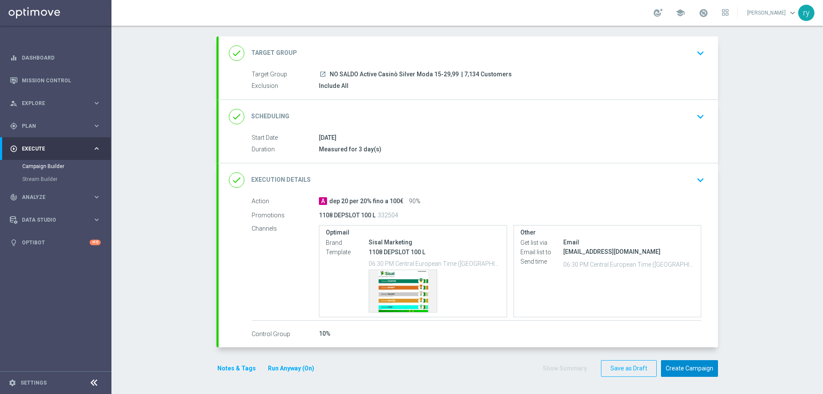
click at [684, 370] on button "Create Campaign" at bounding box center [689, 368] width 57 height 17
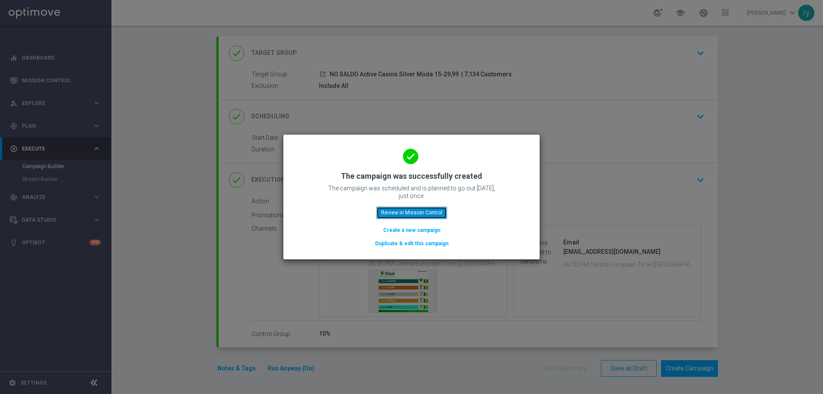
click at [431, 214] on button "Review in Mission Control" at bounding box center [411, 213] width 71 height 12
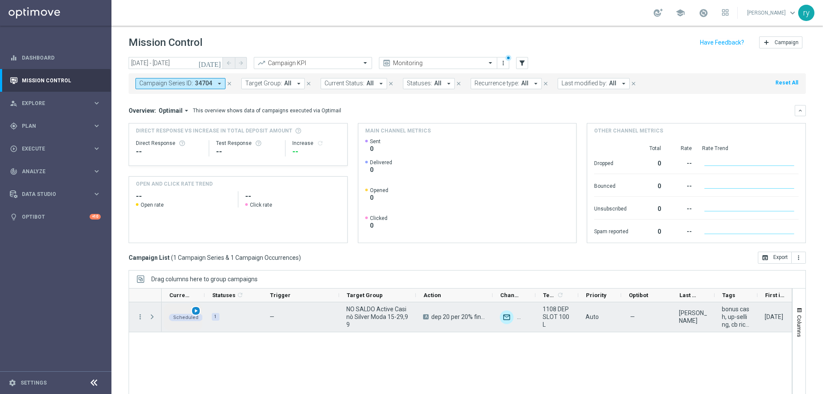
click at [197, 312] on span "play_arrow" at bounding box center [196, 311] width 6 height 6
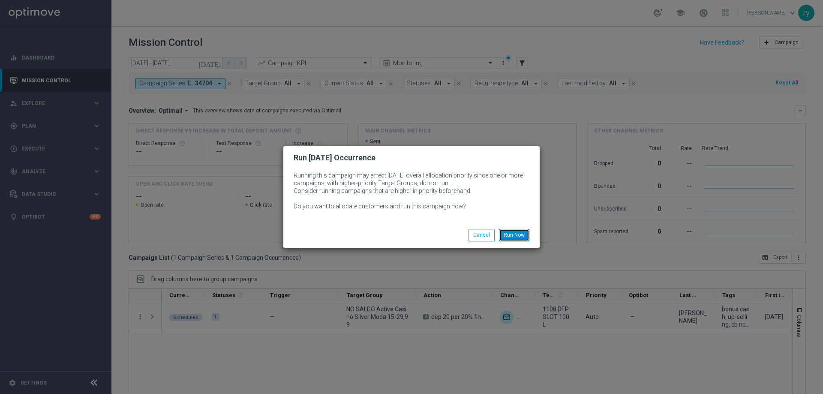
click at [508, 238] on button "Run Now" at bounding box center [514, 235] width 30 height 12
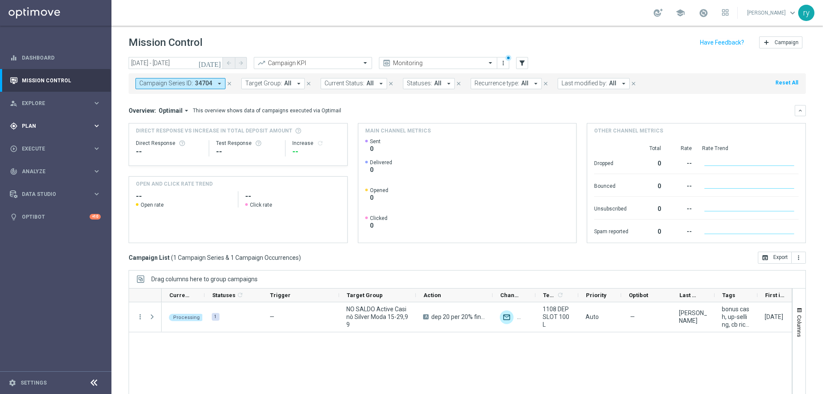
click at [92, 127] on span "Plan" at bounding box center [57, 125] width 71 height 5
click at [274, 339] on div "Processing 1 — NO SALDO Active Casinò Silver Moda 15-29,99 A dep 20 per 20% fin…" at bounding box center [477, 360] width 630 height 117
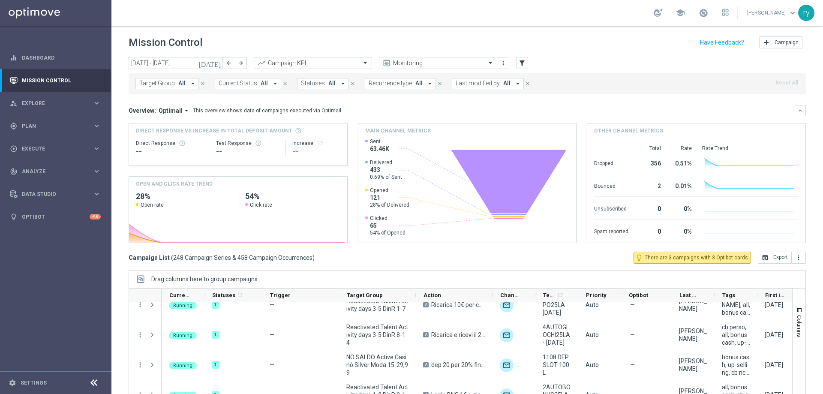
scroll to position [43, 0]
click at [65, 135] on div "gps_fixed Plan keyboard_arrow_right" at bounding box center [55, 125] width 111 height 23
click at [63, 165] on accordion "Templates keyboard_arrow_right Optimail OptiMobile In-App OptiMobile Push Optip…" at bounding box center [66, 169] width 88 height 13
click at [63, 172] on button "Templates keyboard_arrow_right" at bounding box center [61, 169] width 79 height 7
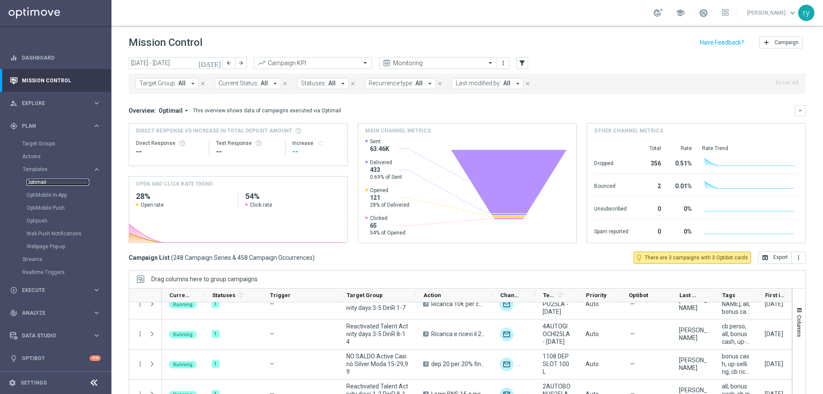
click at [39, 181] on link "Optimail" at bounding box center [58, 182] width 63 height 7
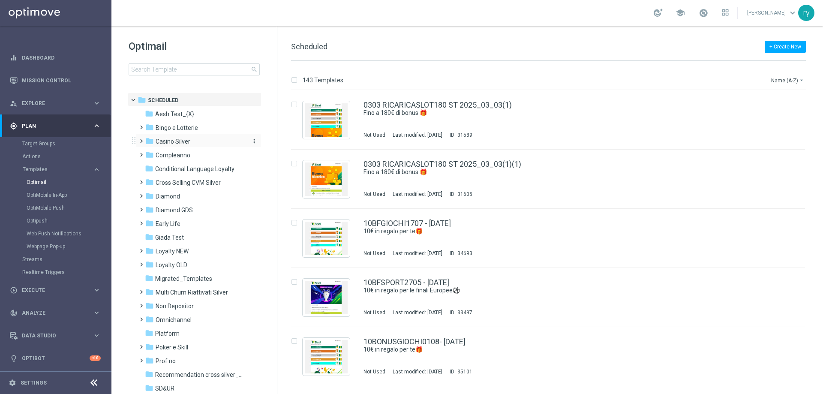
click at [156, 141] on span "Casino Silver" at bounding box center [173, 142] width 35 height 8
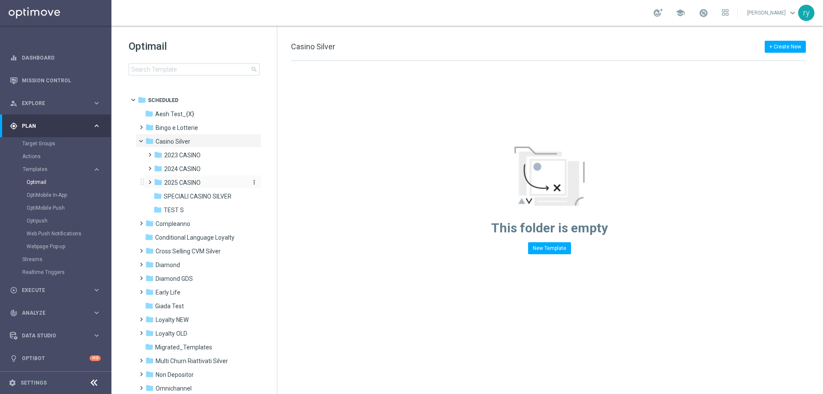
click at [168, 182] on span "2025 CASINO" at bounding box center [182, 183] width 36 height 8
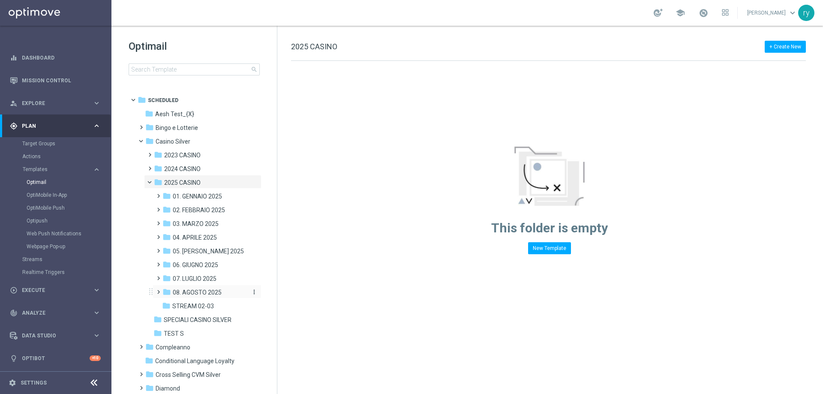
click at [184, 289] on span "08. AGOSTO 2025" at bounding box center [197, 293] width 49 height 8
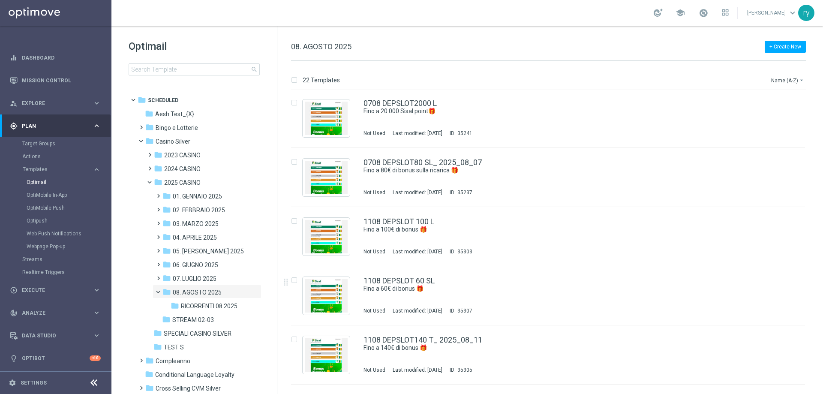
scroll to position [600, 0]
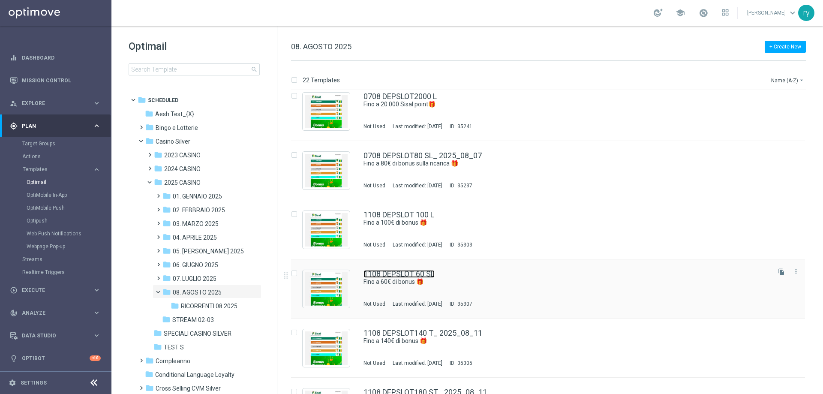
click at [431, 271] on link "1108 DEPSLOT 60 SL" at bounding box center [399, 274] width 71 height 8
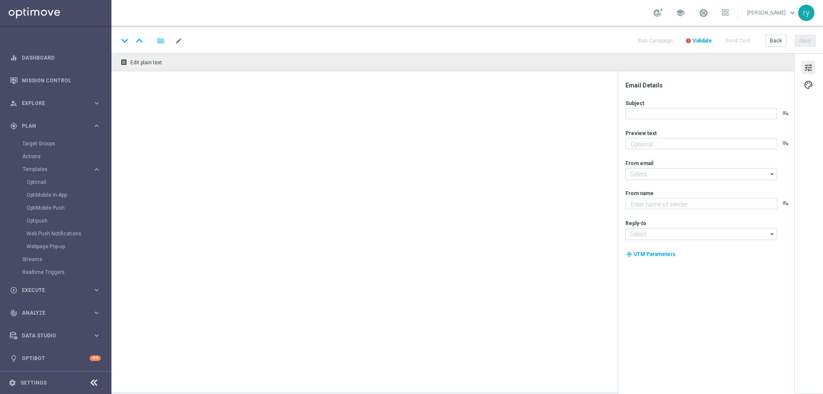
type textarea "Scopri la promozione che ti abbiamo riservato"
type input "[EMAIL_ADDRESS][DOMAIN_NAME]"
type textarea "Sisal"
type input "[EMAIL_ADDRESS][DOMAIN_NAME]"
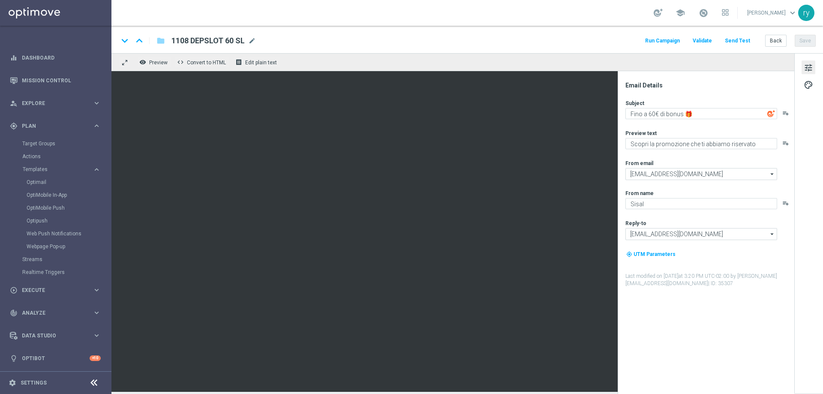
click at [674, 38] on button "Run Campaign" at bounding box center [662, 41] width 37 height 12
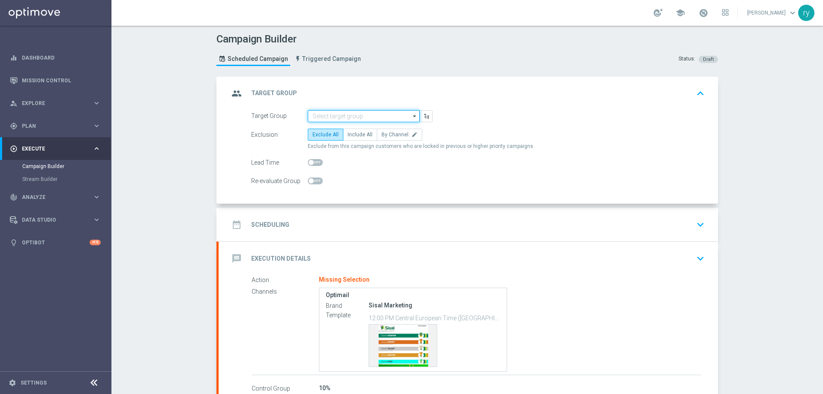
click at [330, 117] on input at bounding box center [364, 116] width 112 height 12
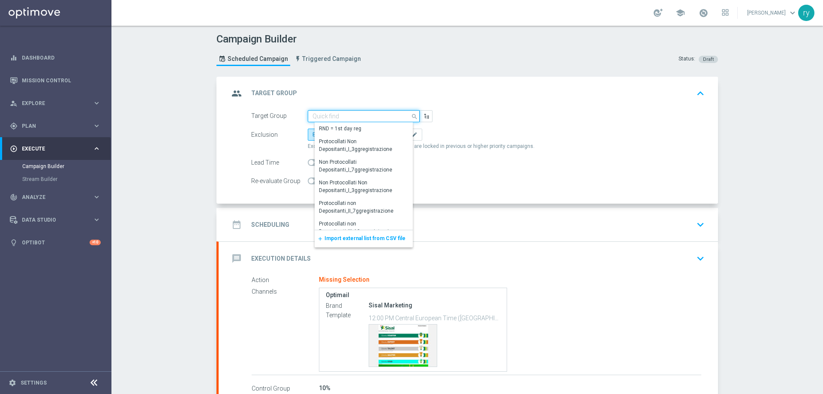
paste input "NO SALDO Active Casinò Silver Moda 0-15€"
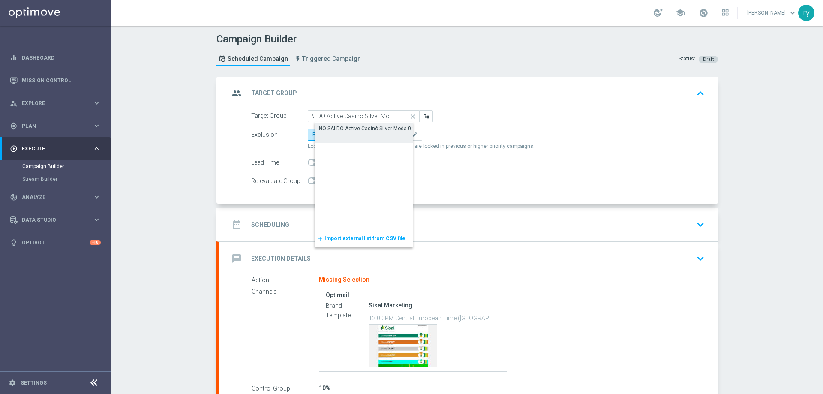
click at [334, 128] on div "NO SALDO Active Casinò Silver Moda 0-15€" at bounding box center [370, 129] width 102 height 8
type input "NO SALDO Active Casinò Silver Moda 0-15€"
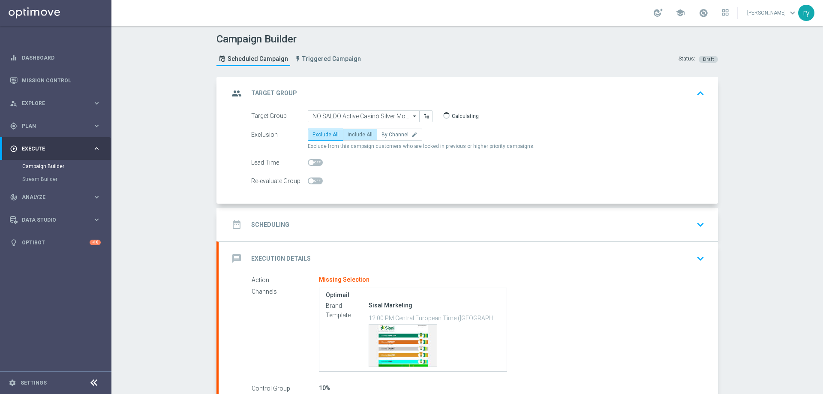
click at [348, 135] on span "Include All" at bounding box center [360, 135] width 25 height 6
click at [348, 135] on input "Include All" at bounding box center [351, 136] width 6 height 6
radio input "true"
click at [347, 219] on div "date_range Scheduling keyboard_arrow_down" at bounding box center [468, 225] width 479 height 16
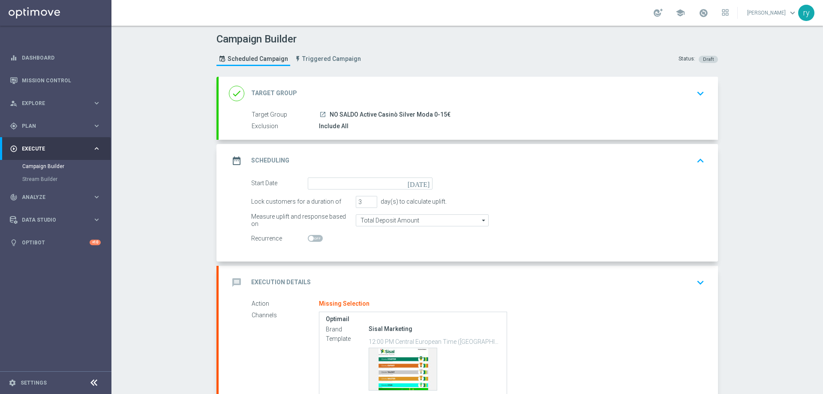
click at [426, 184] on icon "[DATE]" at bounding box center [420, 181] width 25 height 9
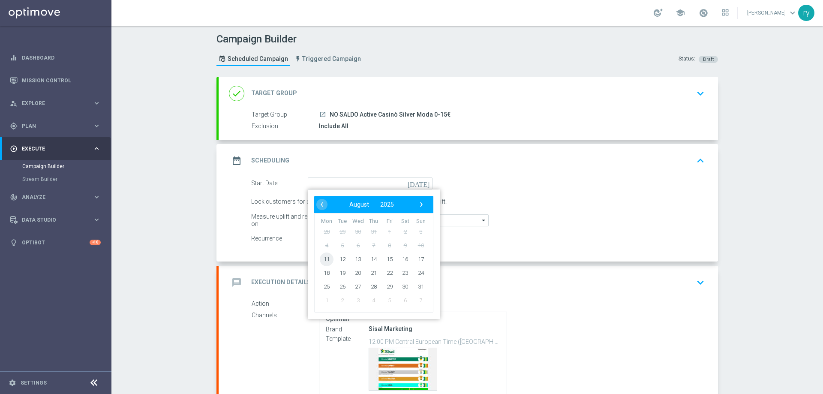
click at [327, 257] on span "11" at bounding box center [327, 259] width 14 height 14
type input "[DATE]"
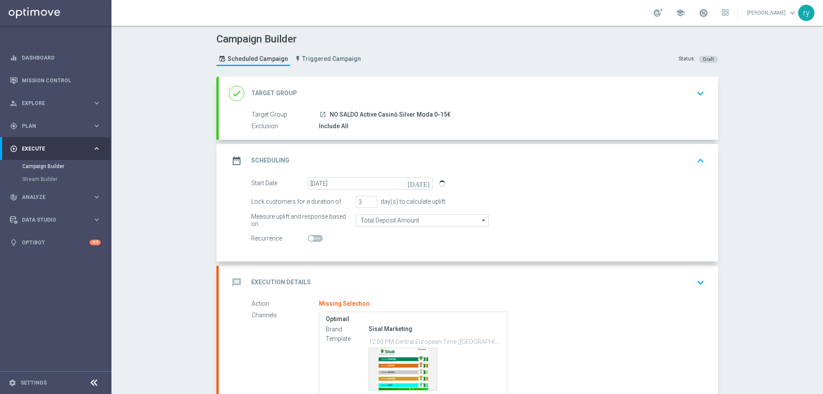
click at [388, 250] on div "Start Date [DATE] [DATE] Lock customers for a duration of 3 day(s) to calculate…" at bounding box center [468, 219] width 499 height 84
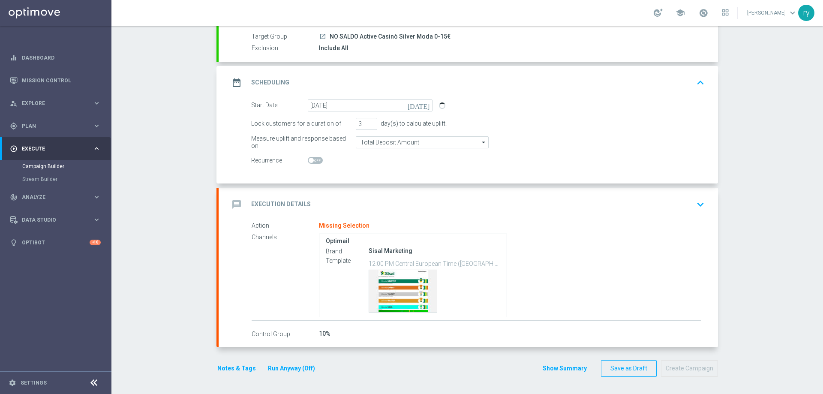
click at [366, 196] on div "message Execution Details keyboard_arrow_down" at bounding box center [468, 204] width 479 height 16
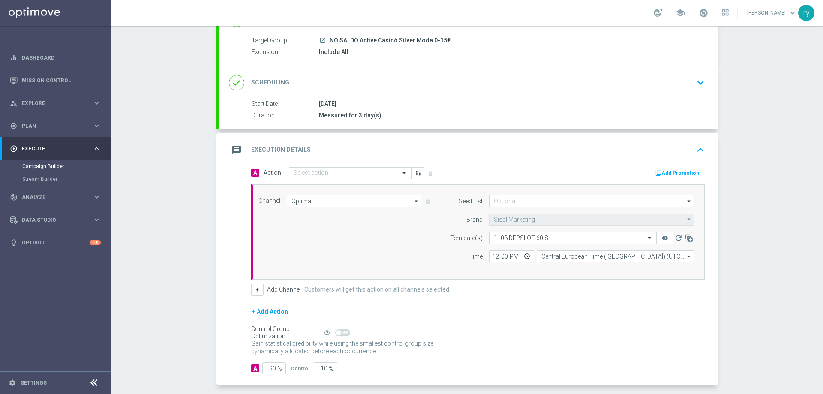
scroll to position [78, 0]
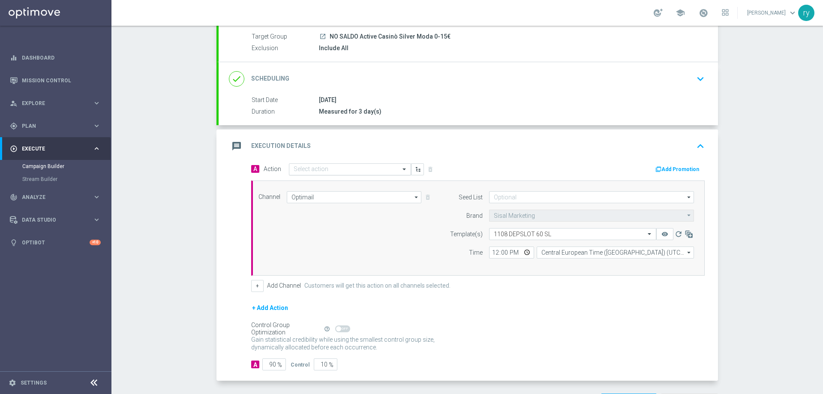
click at [332, 166] on input "text" at bounding box center [342, 169] width 96 height 7
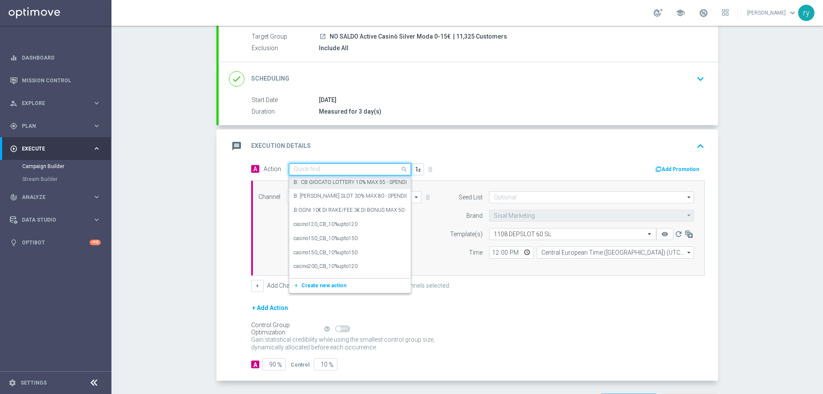
paste input "dep 15 per 20% fino a 60€"
type input "dep 15 per 20% fino a 60€"
click at [354, 181] on div "dep 15 per 20% fino a 60€ edit" at bounding box center [350, 184] width 113 height 14
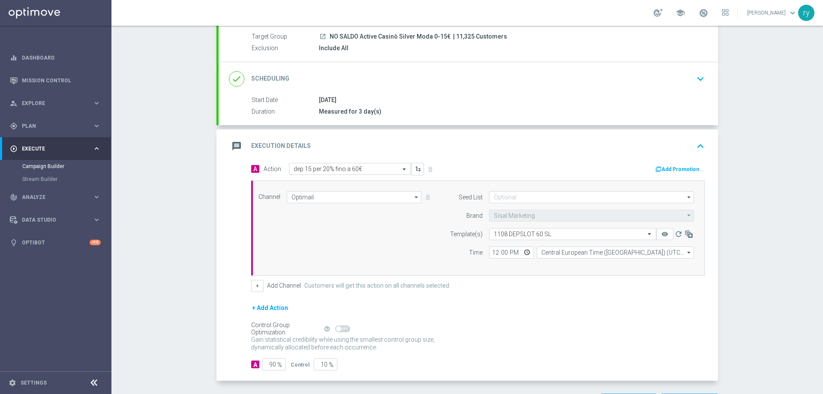
click at [666, 167] on button "Add Promotion" at bounding box center [679, 169] width 48 height 9
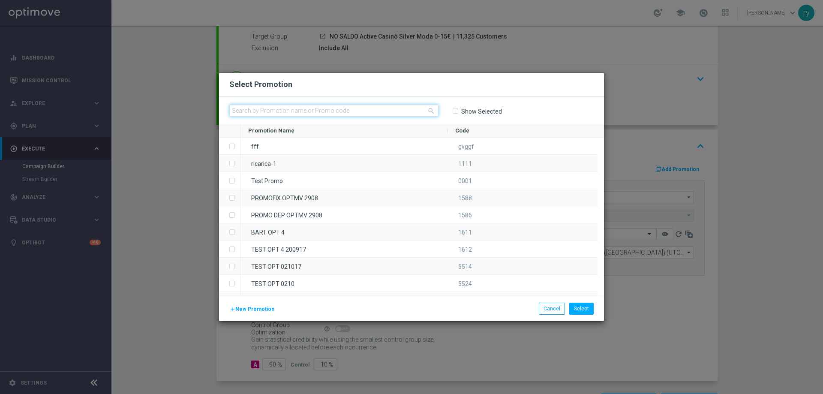
click at [244, 113] on input "text" at bounding box center [333, 111] width 209 height 12
paste input "332505"
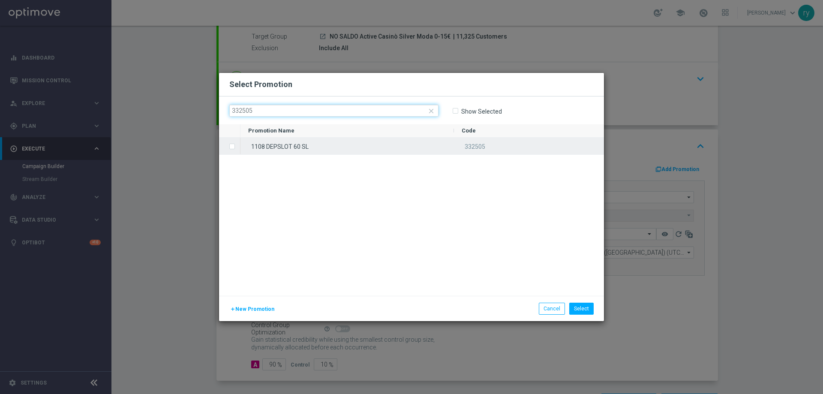
type input "332505"
click at [232, 150] on span "Press SPACE to select this row." at bounding box center [233, 146] width 9 height 17
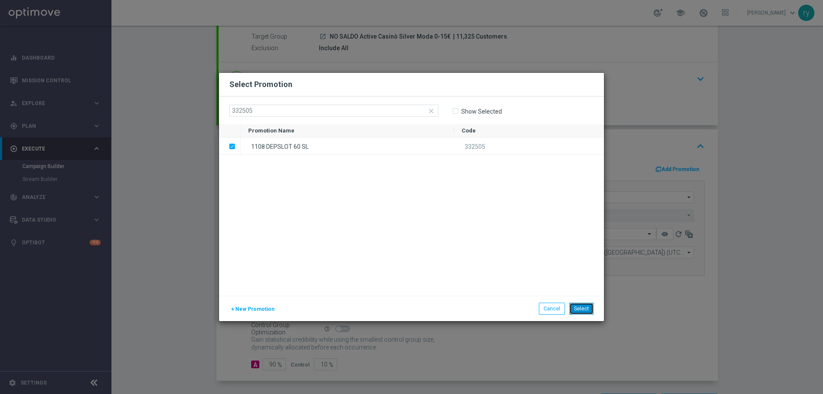
click at [578, 307] on button "Select" at bounding box center [581, 309] width 24 height 12
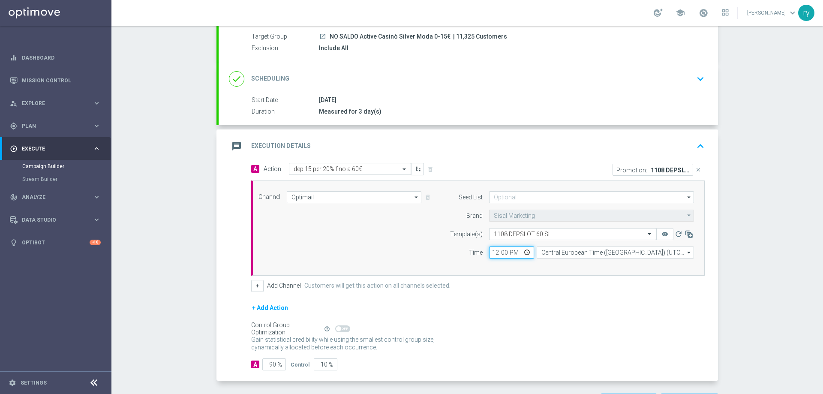
click at [490, 252] on input "12:00" at bounding box center [511, 253] width 45 height 12
type input "18:30"
click at [508, 271] on div "Channel Optimail Optimail arrow_drop_down Drag here to set row groups Drag here…" at bounding box center [478, 228] width 454 height 95
click at [252, 288] on button "+" at bounding box center [257, 286] width 12 height 12
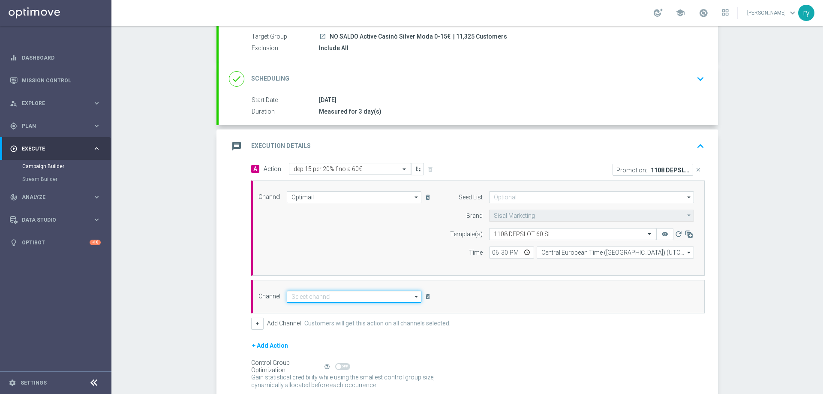
click at [301, 300] on input at bounding box center [354, 297] width 135 height 12
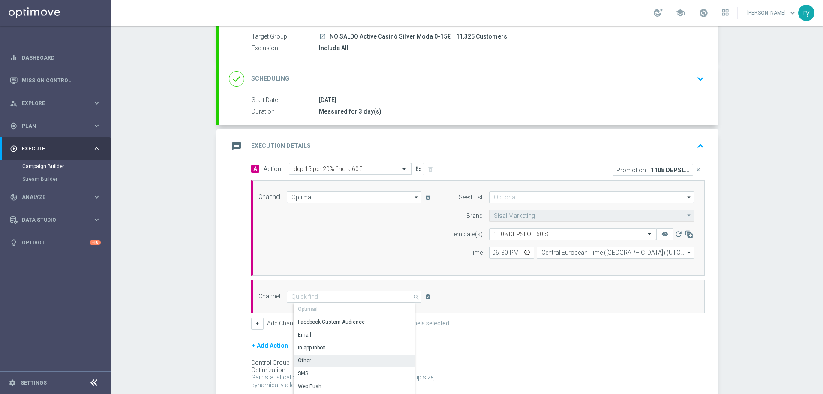
click at [312, 359] on div "Other" at bounding box center [358, 361] width 128 height 12
type input "Other"
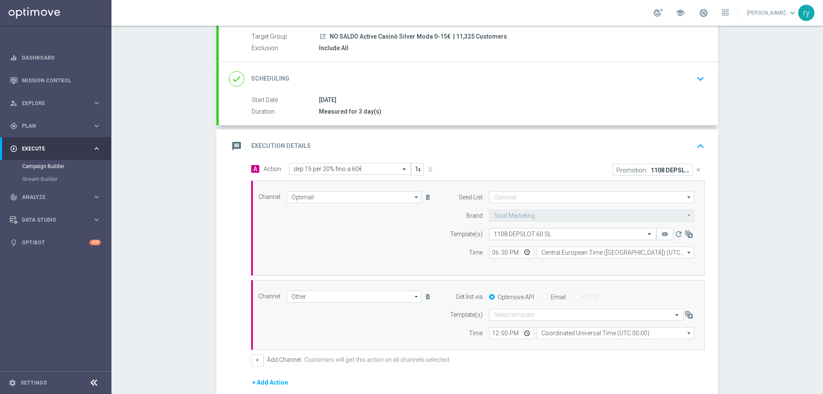
click at [543, 297] on input "Email" at bounding box center [545, 298] width 6 height 6
radio input "true"
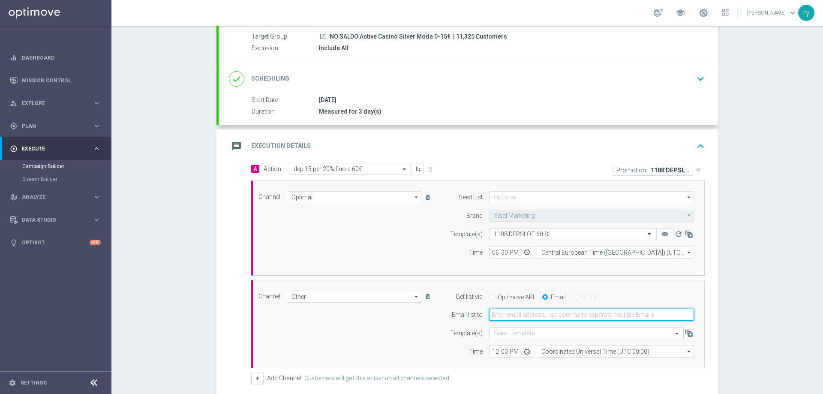
click at [546, 311] on input "email" at bounding box center [591, 315] width 205 height 12
type input "[EMAIL_ADDRESS][DOMAIN_NAME]"
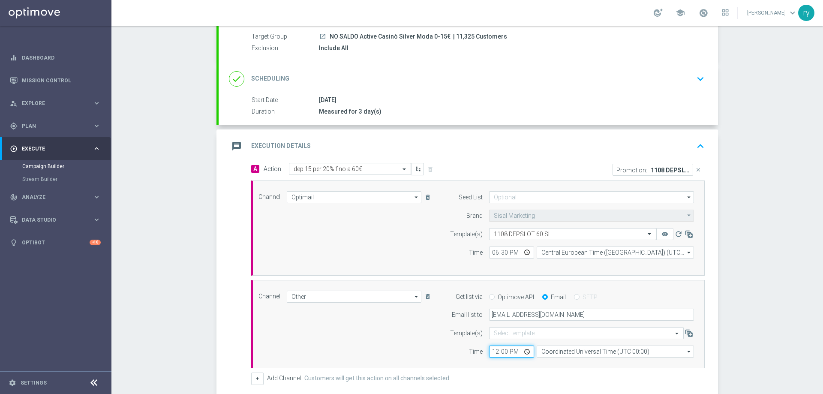
click at [491, 352] on input "12:00" at bounding box center [511, 352] width 45 height 12
type input "18:30"
click at [545, 353] on input "Coordinated Universal Time (UTC 00:00)" at bounding box center [615, 352] width 157 height 12
click at [552, 363] on div "Central European Time ([GEOGRAPHIC_DATA]) (UTC +02:00)" at bounding box center [618, 365] width 140 height 8
type input "Central European Time ([GEOGRAPHIC_DATA]) (UTC +02:00)"
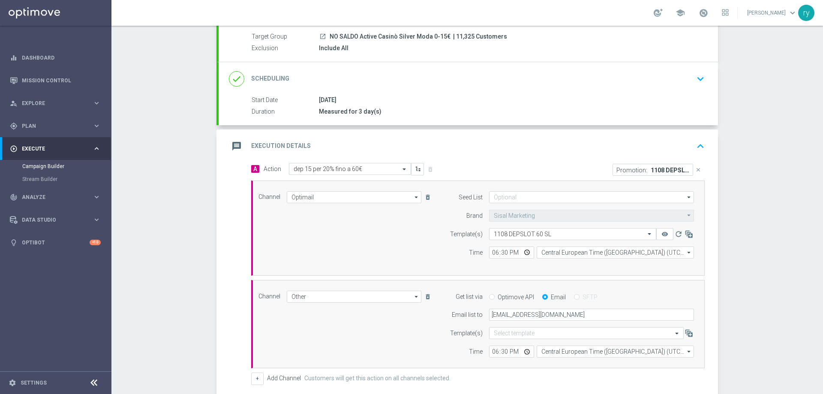
click at [444, 346] on div "Time" at bounding box center [461, 352] width 44 height 12
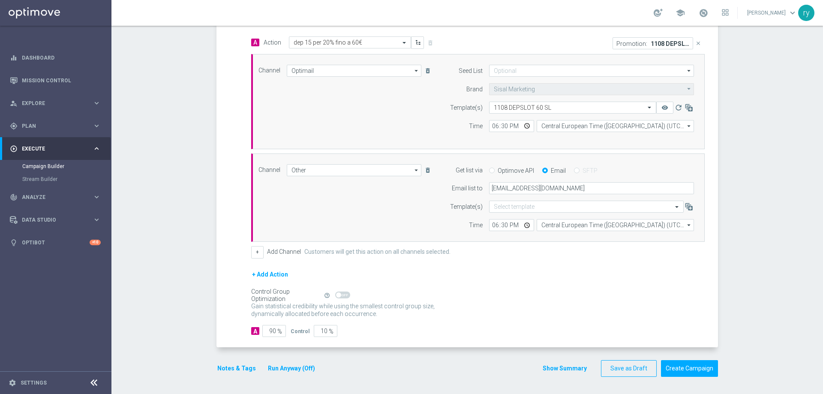
click at [239, 364] on button "Notes & Tags" at bounding box center [237, 368] width 40 height 11
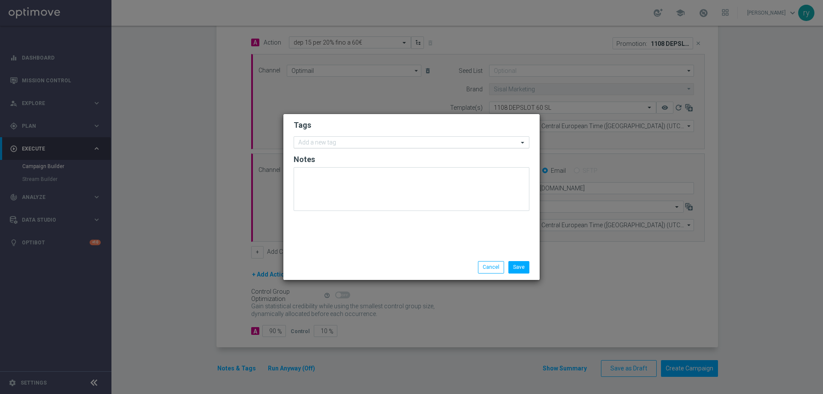
click at [305, 147] on div at bounding box center [407, 143] width 221 height 9
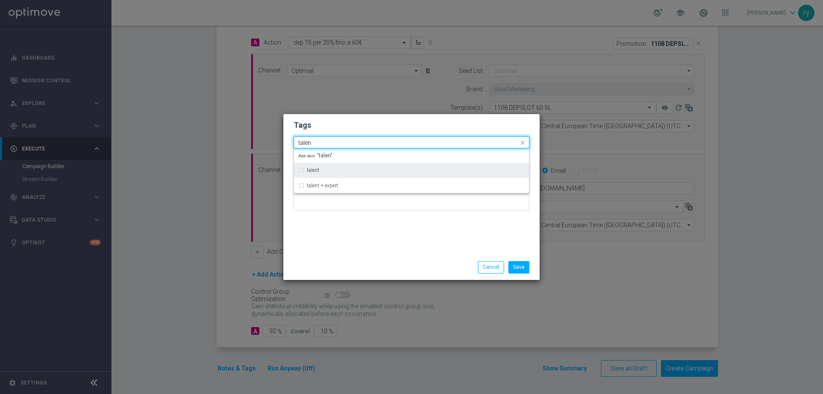
click at [319, 171] on label "talent" at bounding box center [313, 170] width 12 height 5
type input "talen"
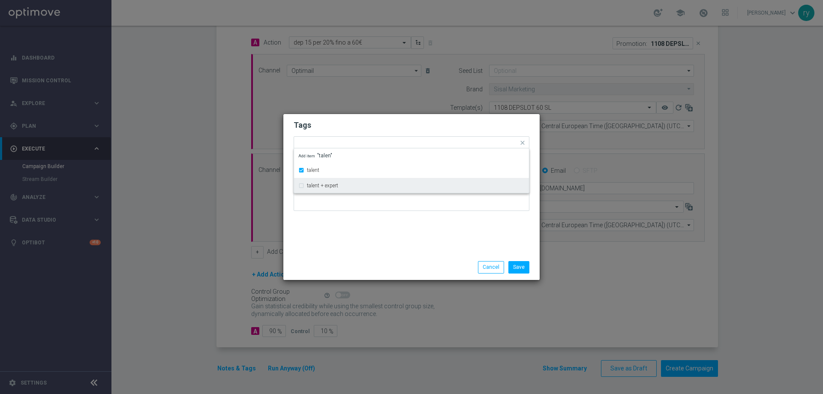
click at [333, 238] on div "Tags Quick find × talent talent talent + expert Add item "talen" Notes" at bounding box center [411, 184] width 256 height 141
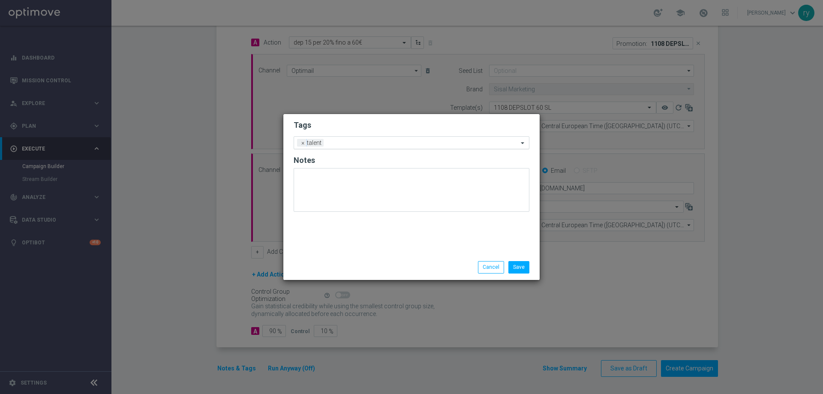
click at [346, 141] on input "text" at bounding box center [422, 143] width 191 height 7
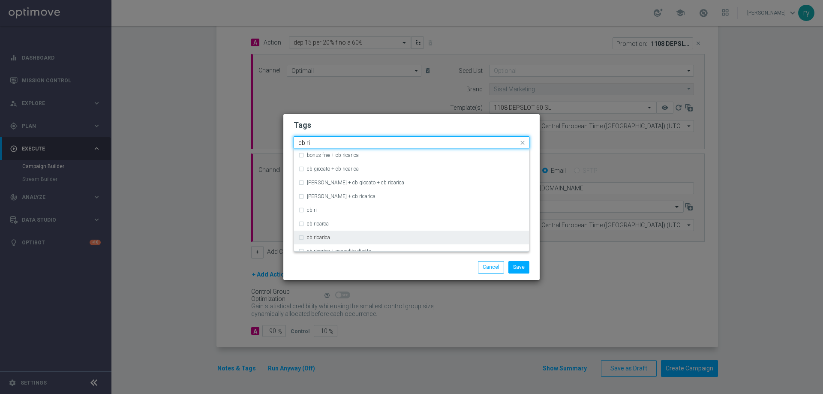
click at [342, 241] on div "cb ricarica" at bounding box center [411, 238] width 226 height 14
type input "cb ri"
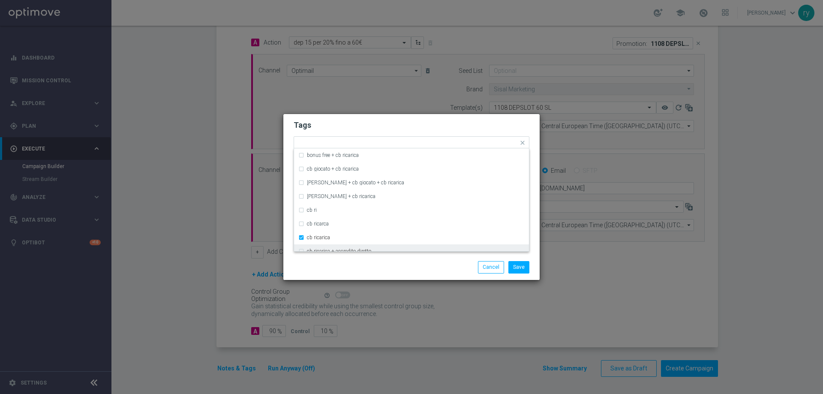
click at [342, 264] on div "Save Cancel" at bounding box center [411, 267] width 249 height 12
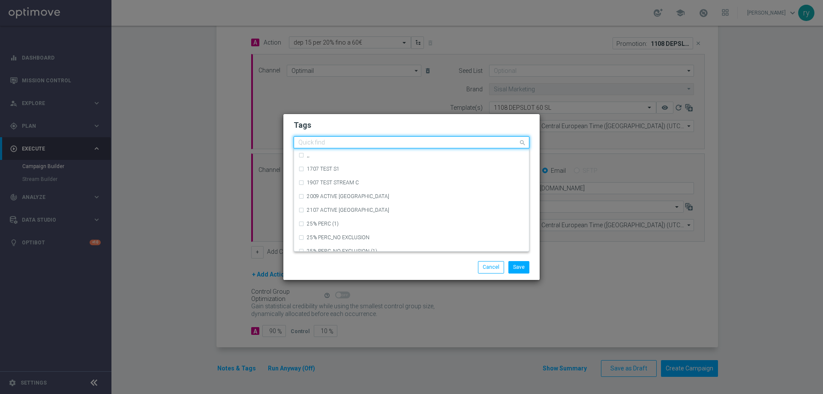
click at [396, 143] on input "text" at bounding box center [408, 142] width 220 height 7
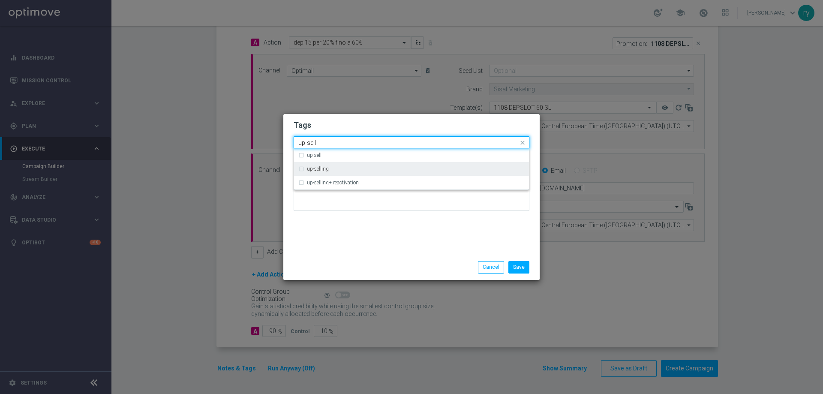
click at [320, 168] on label "up-selling" at bounding box center [318, 168] width 22 height 5
type input "up-sell"
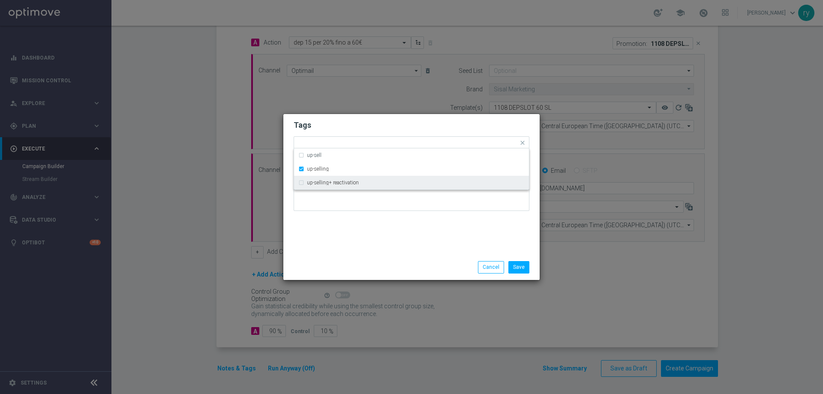
click at [345, 220] on div "Tags Quick find × talent × cb ricarica × up-selling up-sell up-selling up-selli…" at bounding box center [411, 184] width 256 height 141
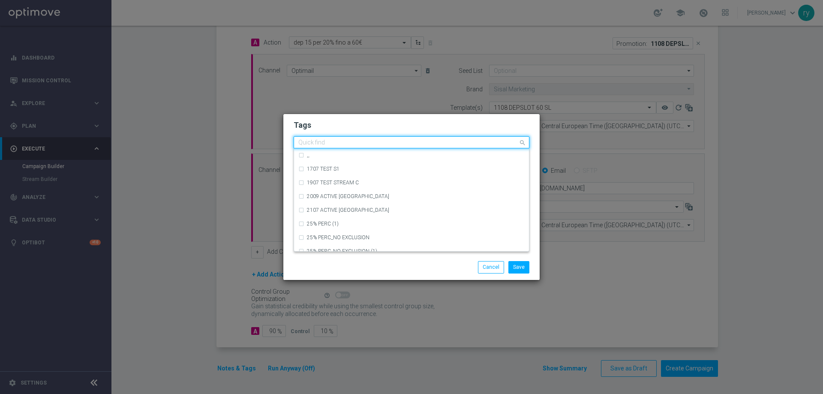
click at [423, 138] on div "Quick find × talent × cb ricarica × up-selling" at bounding box center [406, 142] width 224 height 11
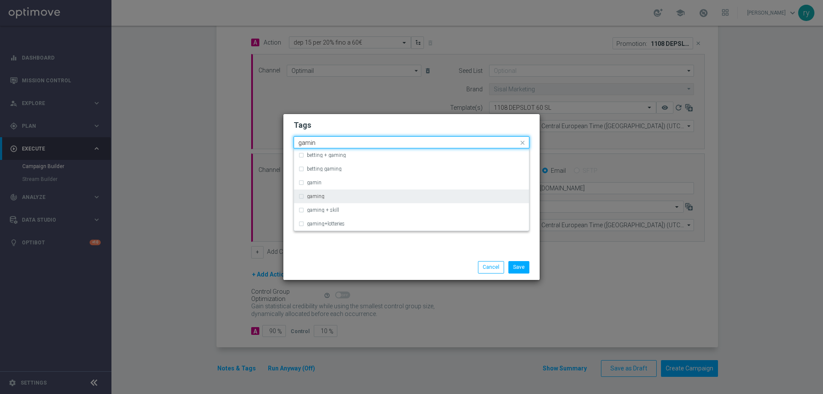
click at [320, 197] on label "gaming" at bounding box center [316, 196] width 18 height 5
type input "gamin"
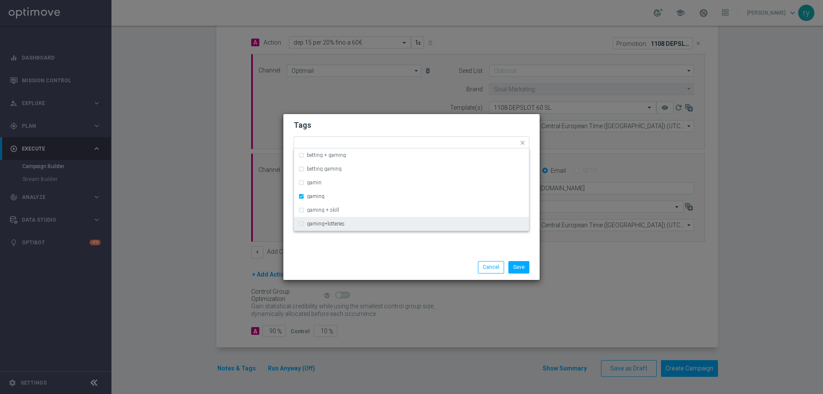
click at [360, 250] on div "Tags Quick find × talent × cb ricarica × up-selling × gaming betting + gaming b…" at bounding box center [411, 184] width 256 height 141
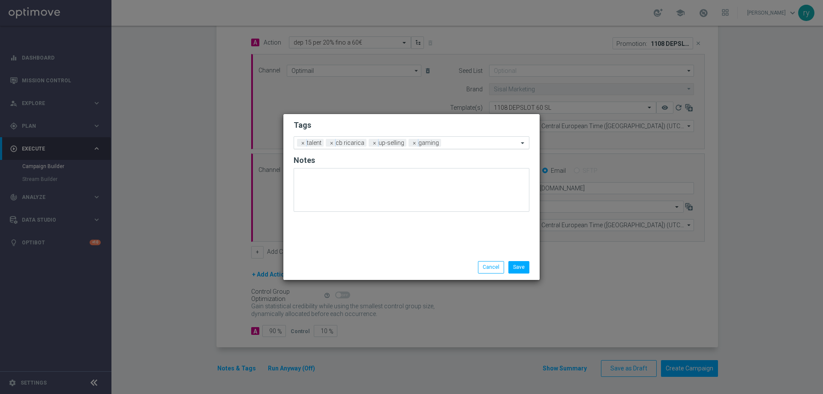
click at [457, 137] on div "Add a new tag × talent × cb ricarica × up-selling × gaming" at bounding box center [406, 143] width 224 height 12
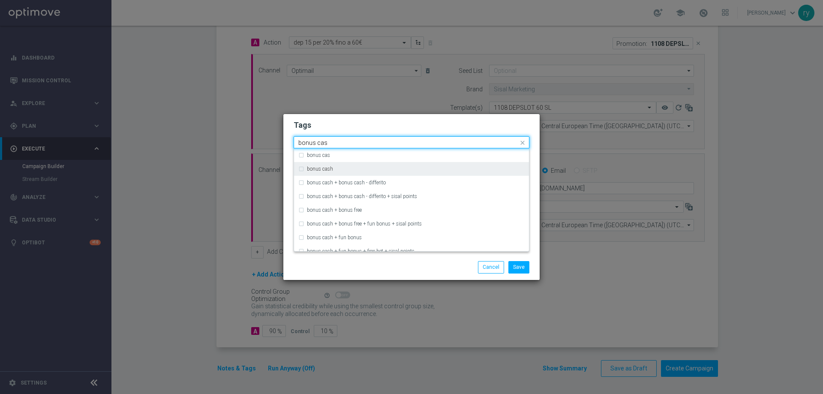
click at [379, 169] on div "bonus cash" at bounding box center [416, 168] width 218 height 5
type input "bonus cas"
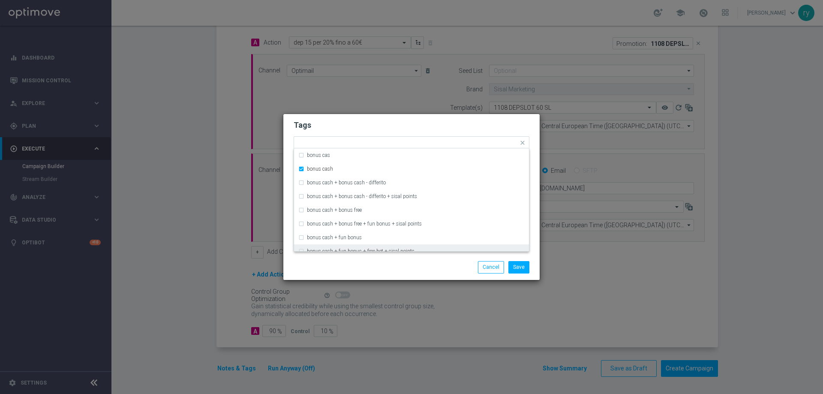
click at [407, 262] on div "Save Cancel" at bounding box center [453, 267] width 166 height 12
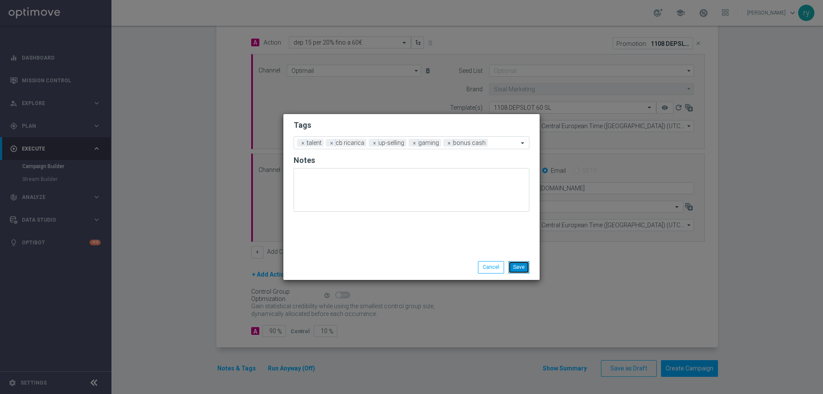
click at [522, 268] on button "Save" at bounding box center [518, 267] width 21 height 12
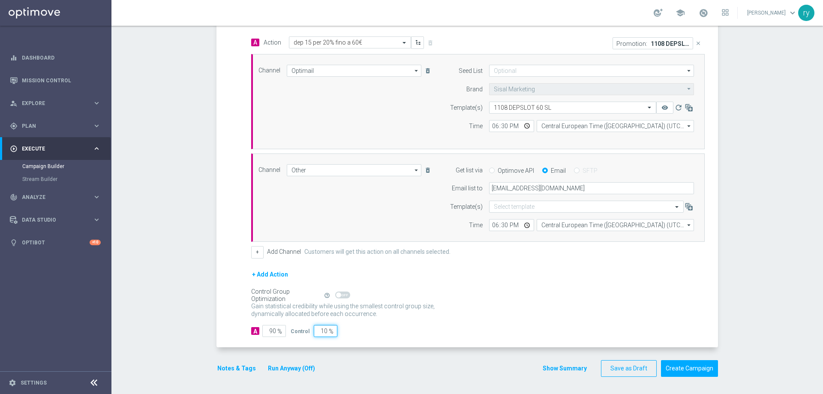
click at [481, 331] on div "A 90 % Control 10 %" at bounding box center [478, 331] width 454 height 12
click at [584, 367] on button "Show Summary" at bounding box center [564, 369] width 45 height 10
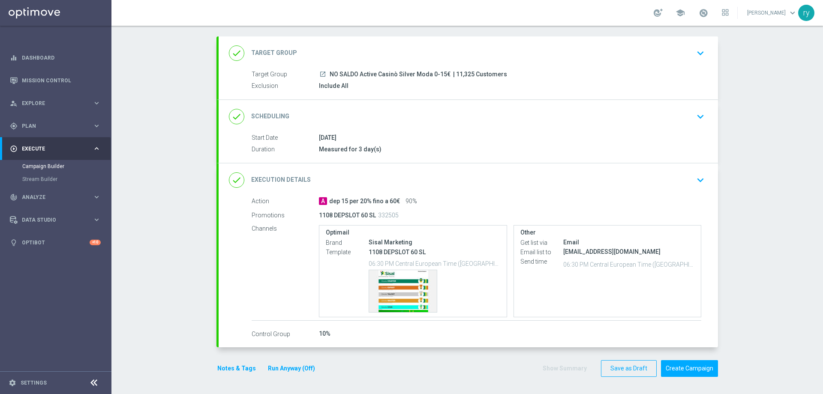
scroll to position [40, 0]
click at [406, 271] on div "Template preview" at bounding box center [403, 291] width 68 height 42
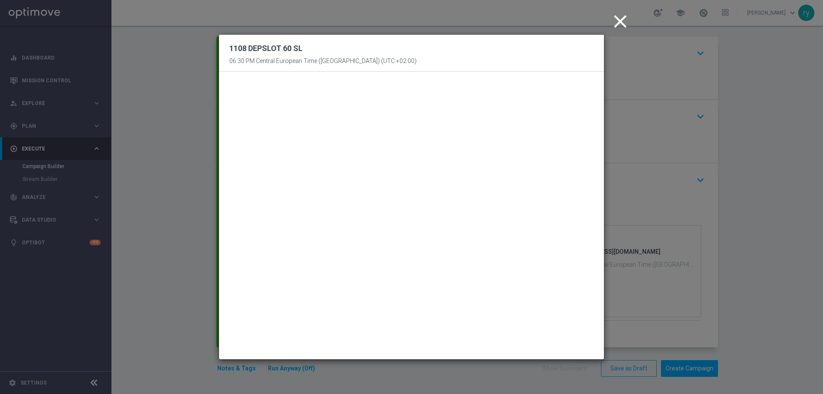
click at [618, 26] on icon "close" at bounding box center [620, 21] width 21 height 21
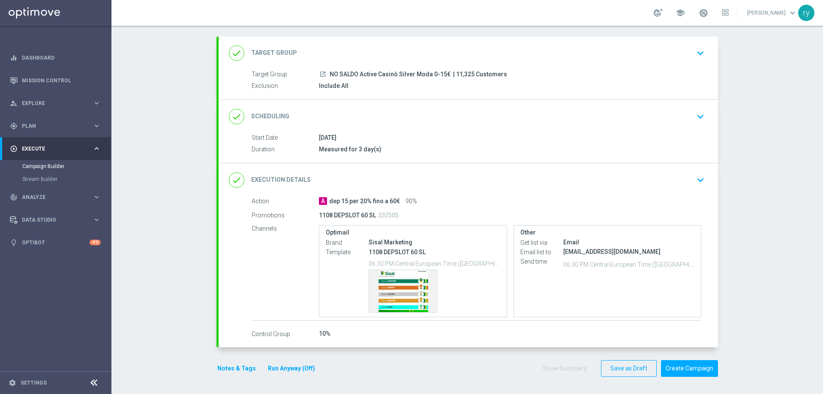
click at [267, 370] on button "Run Anyway (Off)" at bounding box center [291, 368] width 49 height 11
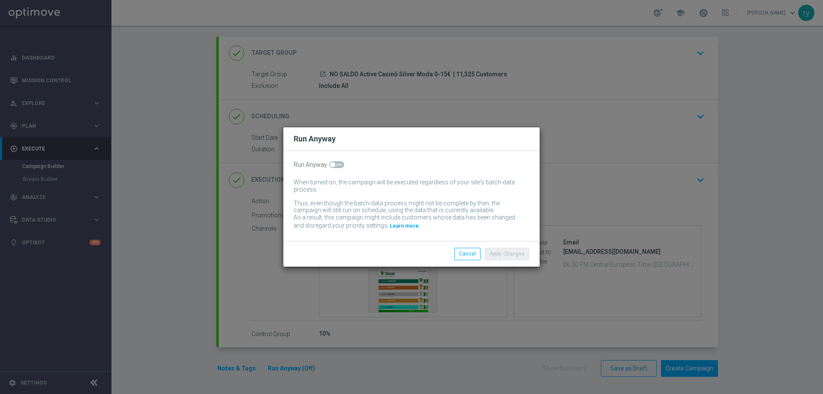
click at [334, 162] on span at bounding box center [336, 164] width 15 height 7
click at [334, 162] on input "checkbox" at bounding box center [336, 164] width 15 height 7
checkbox input "true"
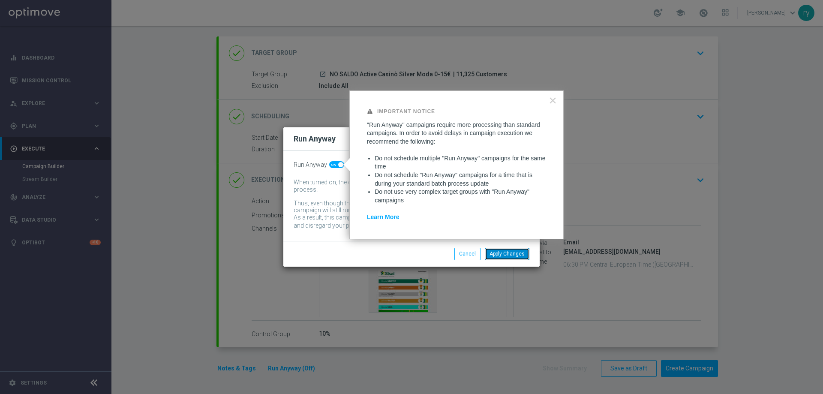
click at [501, 253] on button "Apply Changes" at bounding box center [507, 254] width 45 height 12
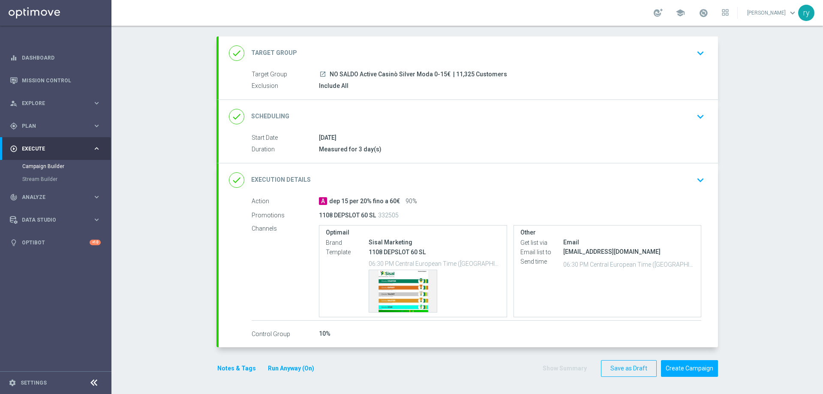
click at [536, 365] on div "Notes & Tags Run Anyway (On) Show Summary Save as Draft Create Campaign" at bounding box center [468, 368] width 502 height 17
click at [688, 365] on button "Create Campaign" at bounding box center [689, 368] width 57 height 17
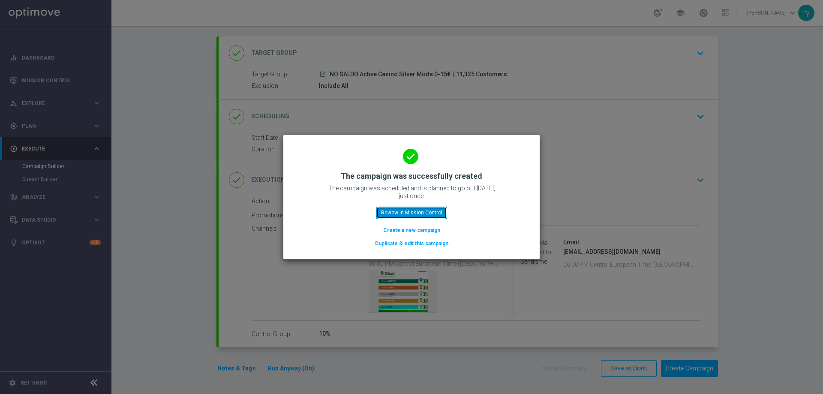
click at [434, 208] on button "Review in Mission Control" at bounding box center [411, 213] width 71 height 12
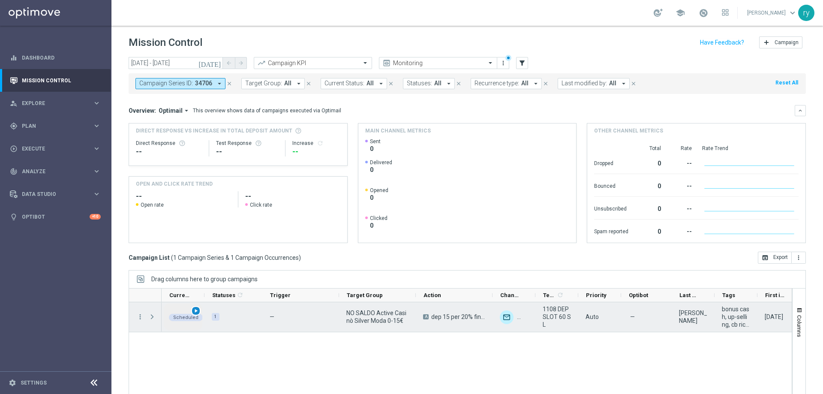
click at [194, 310] on span "play_arrow" at bounding box center [196, 311] width 6 height 6
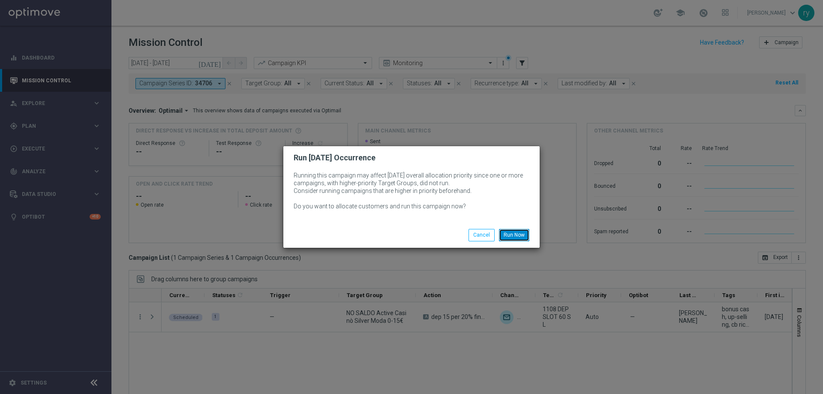
click at [525, 231] on button "Run Now" at bounding box center [514, 235] width 30 height 12
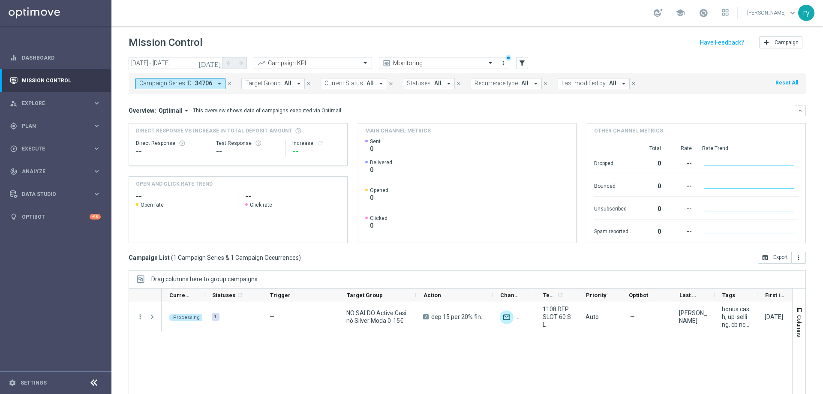
click at [219, 84] on icon "arrow_drop_down" at bounding box center [220, 84] width 8 height 8
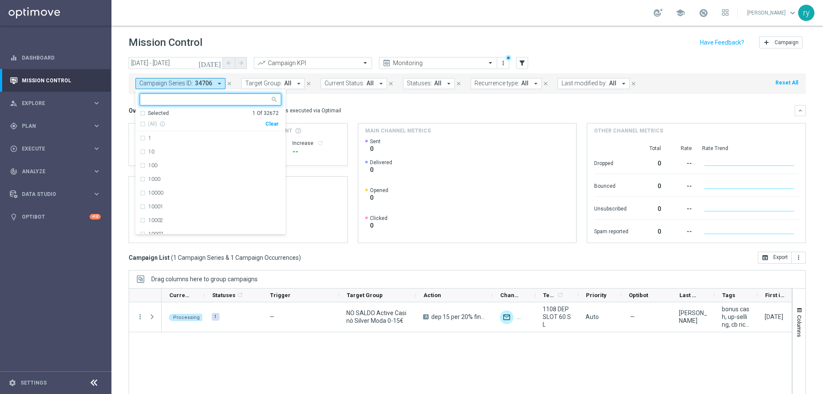
click at [275, 120] on div "(All) info_outline Clear" at bounding box center [209, 122] width 139 height 11
click at [0, 0] on div "Clear" at bounding box center [0, 0] width 0 height 0
click at [620, 83] on icon "arrow_drop_down" at bounding box center [624, 84] width 8 height 8
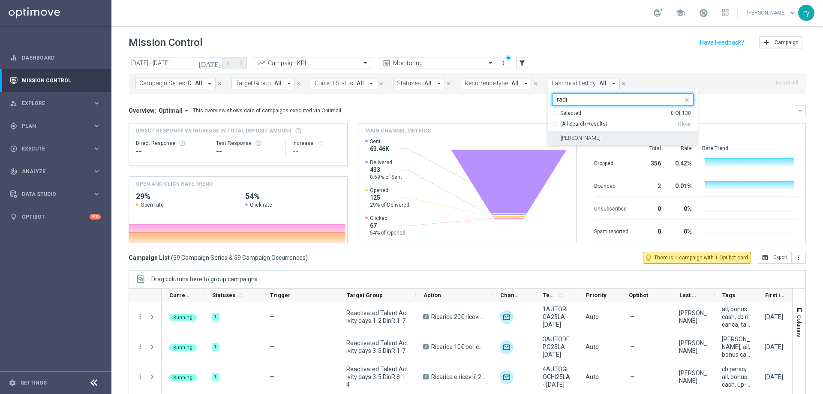
click at [584, 139] on label "[PERSON_NAME]" at bounding box center [581, 137] width 40 height 5
type input "radi"
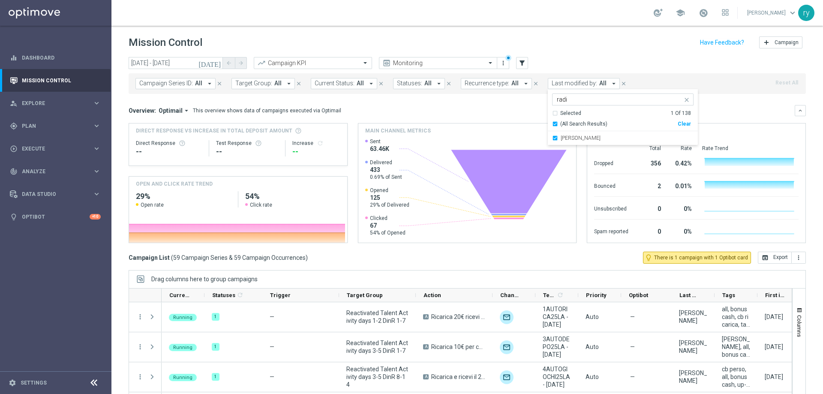
click at [516, 111] on div "Overview: Optimail arrow_drop_down This overview shows data of campaigns execut…" at bounding box center [462, 111] width 666 height 8
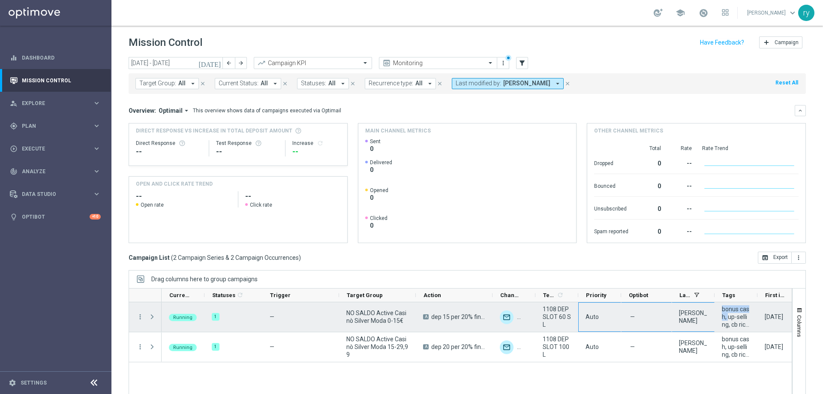
drag, startPoint x: 725, startPoint y: 317, endPoint x: 581, endPoint y: 326, distance: 144.8
click at [581, 326] on div "Running 1 — NO SALDO Active Casinò Silver Moda 0-15€ A dep 15 per 20% fino a 60…" at bounding box center [524, 317] width 725 height 30
click at [767, 321] on div "[DATE]" at bounding box center [774, 317] width 18 height 8
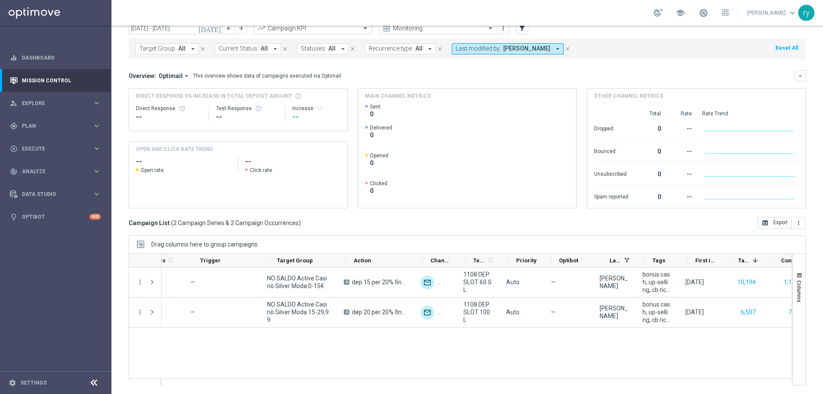
scroll to position [0, 100]
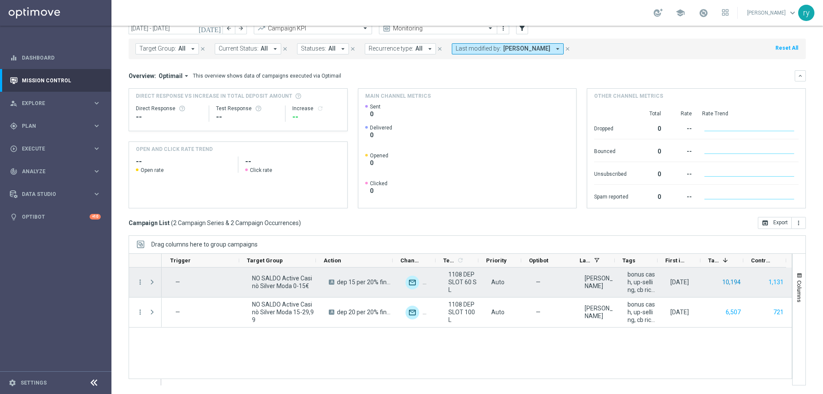
click at [728, 280] on button "10,194" at bounding box center [732, 282] width 20 height 11
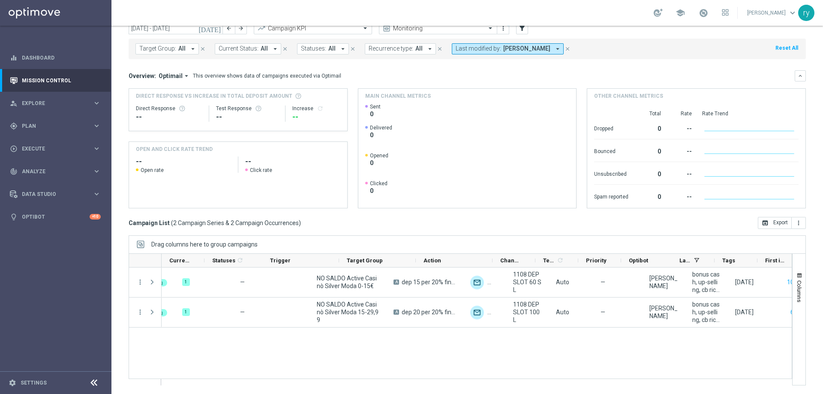
scroll to position [0, 0]
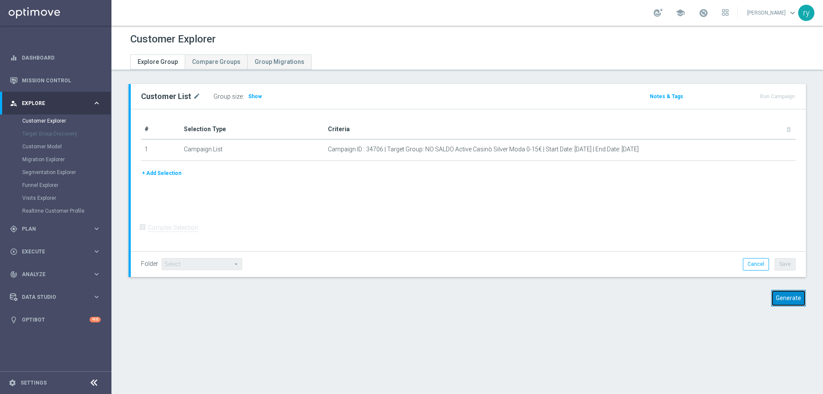
click at [781, 297] on button "Generate" at bounding box center [788, 298] width 35 height 17
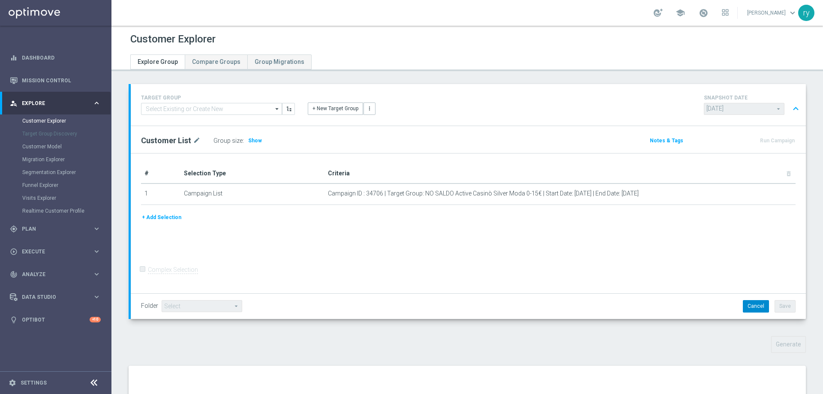
click at [743, 310] on button "Cancel" at bounding box center [756, 306] width 26 height 12
